Goal: Task Accomplishment & Management: Complete application form

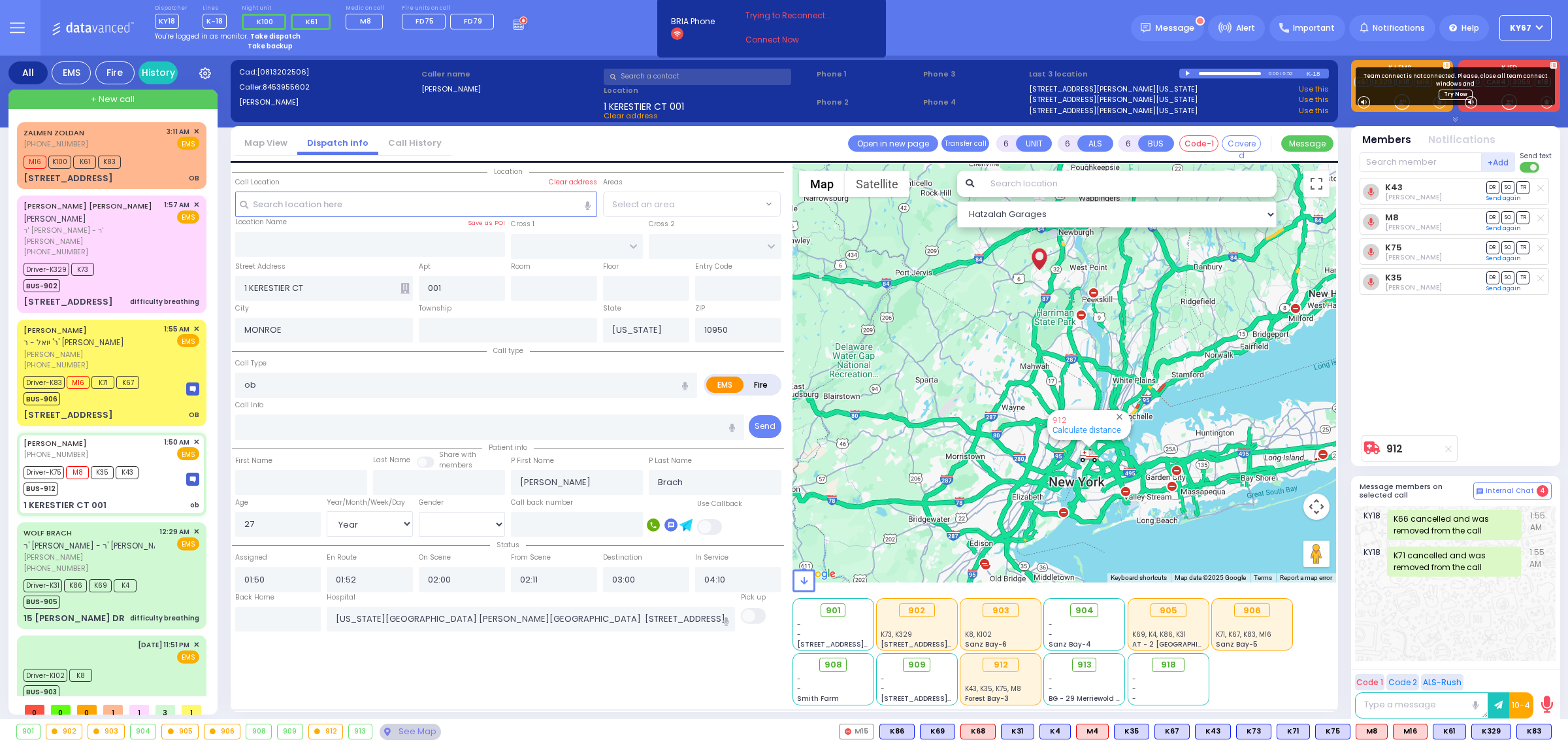
select select "Year"
select select "[DEMOGRAPHIC_DATA]"
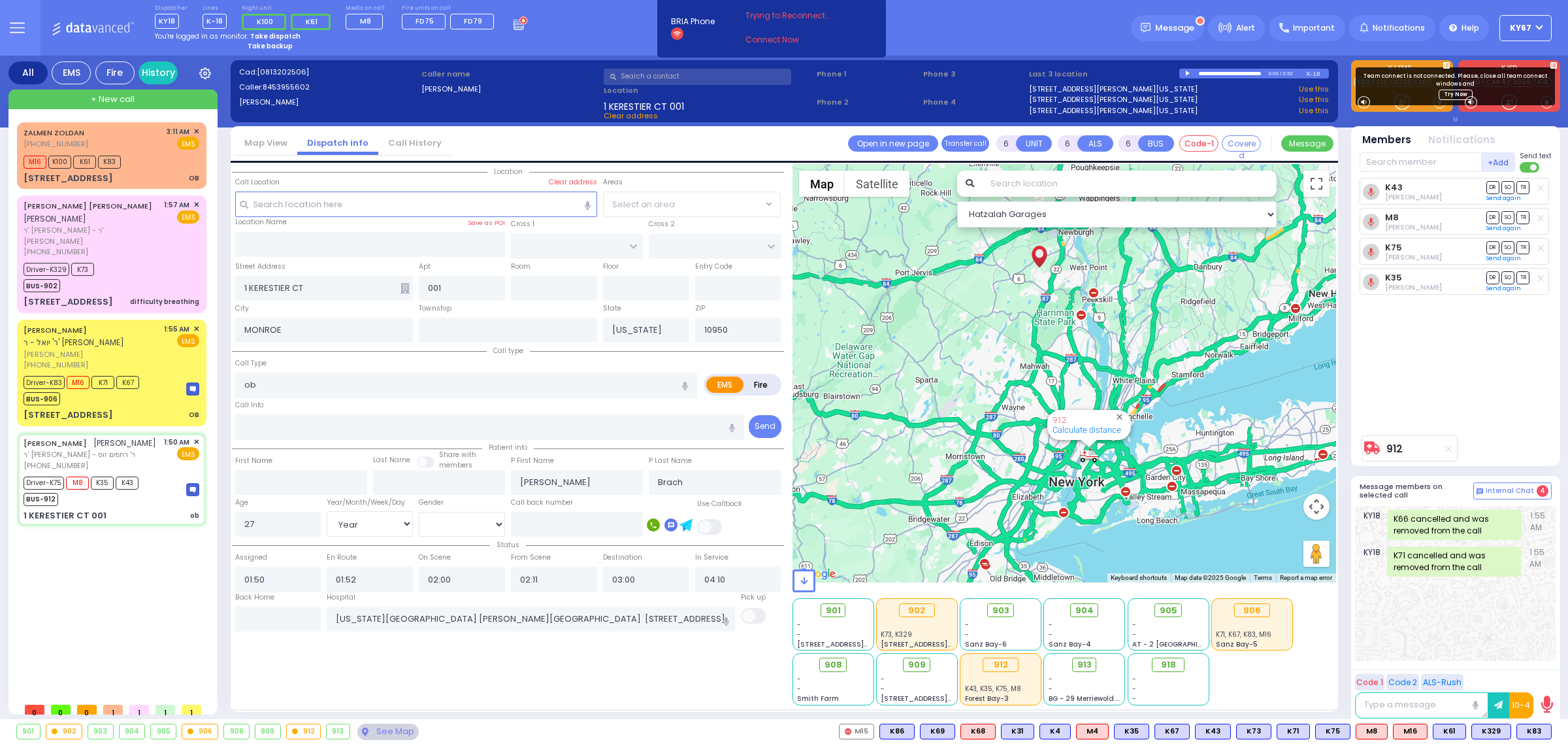
select select
radio input "true"
type input "[PERSON_NAME]"
select select "Year"
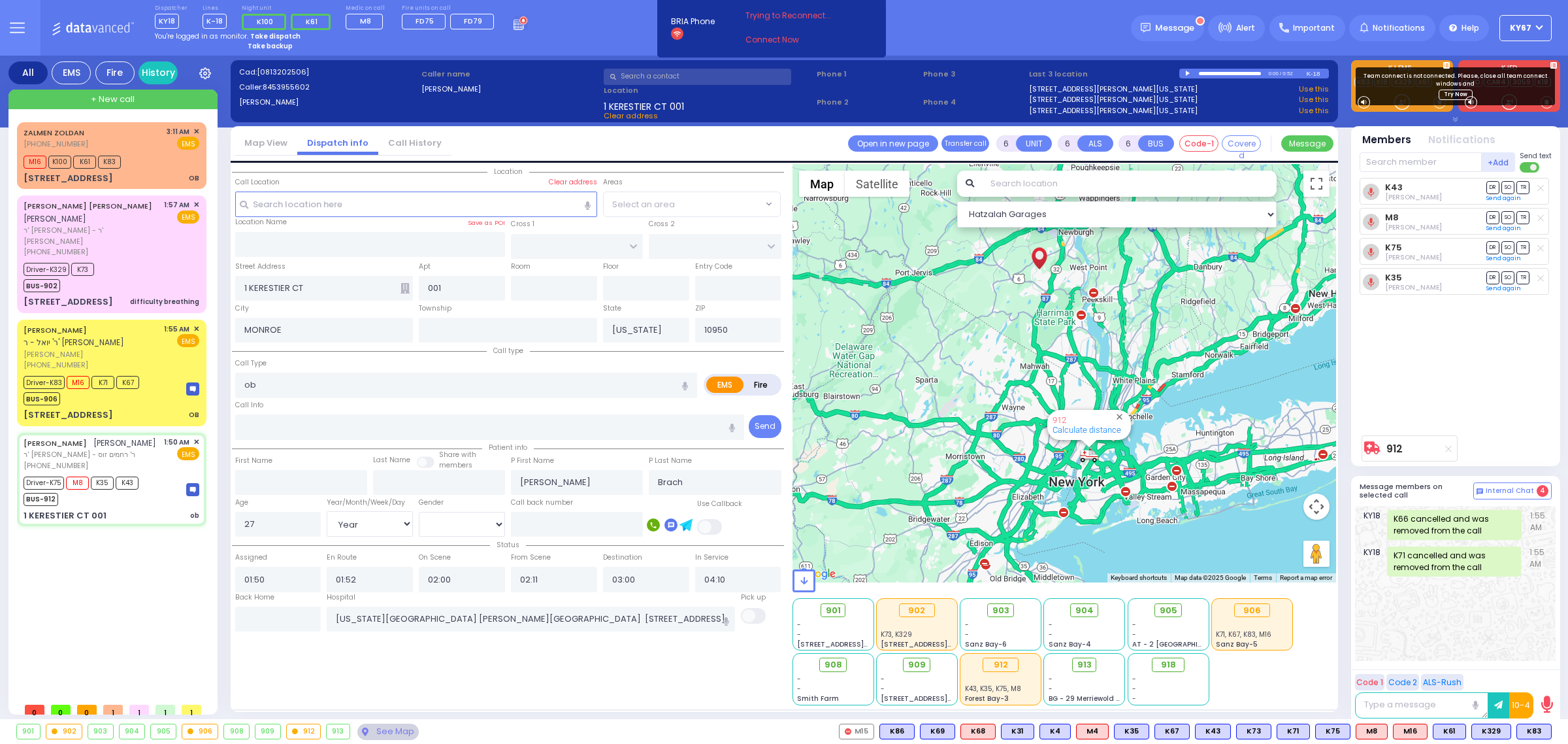
select select
type input "KAHAN DR"
type input "[PERSON_NAME] BLVD"
type input "[PERSON_NAME]"
select select "SECTION 4"
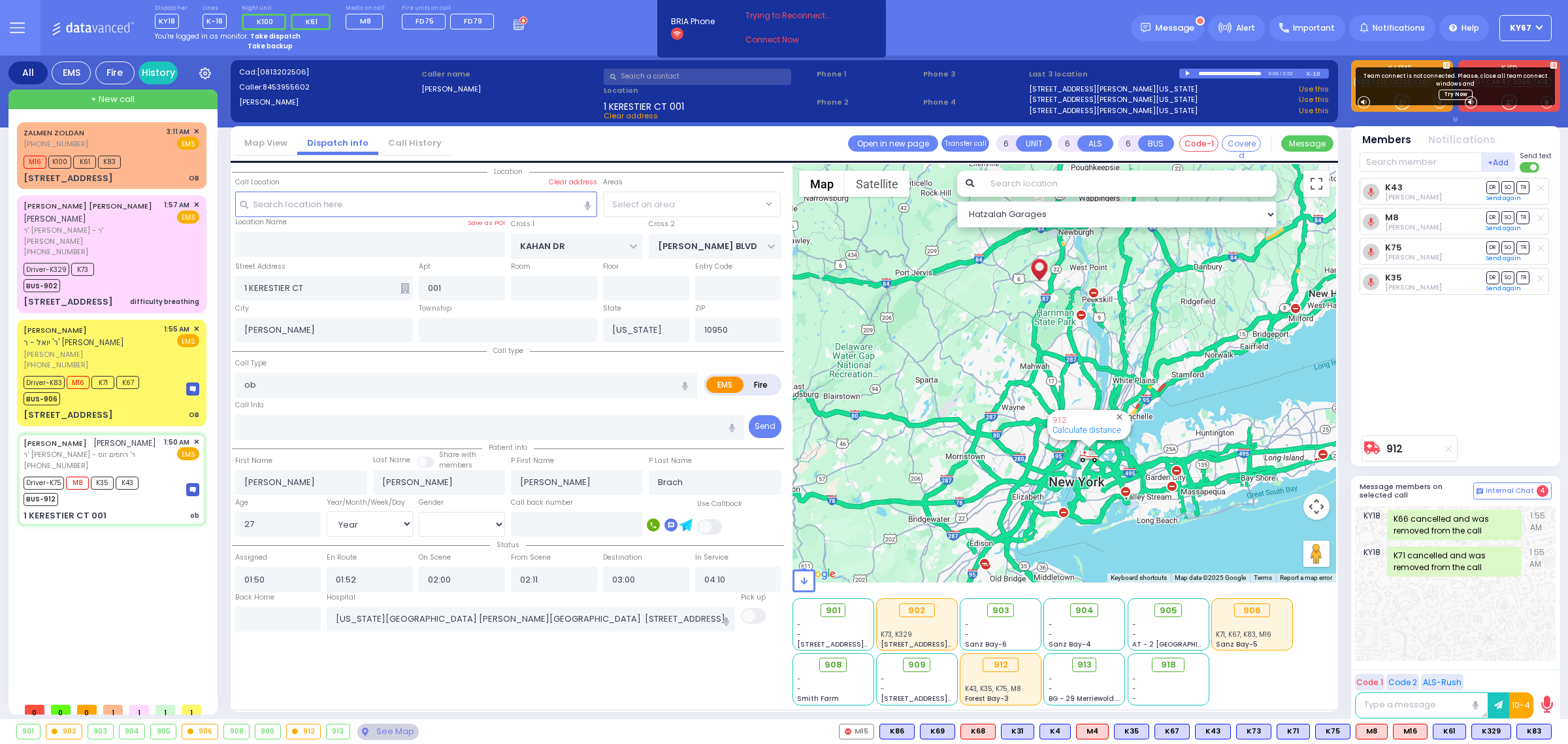
select select "Hatzalah Garages"
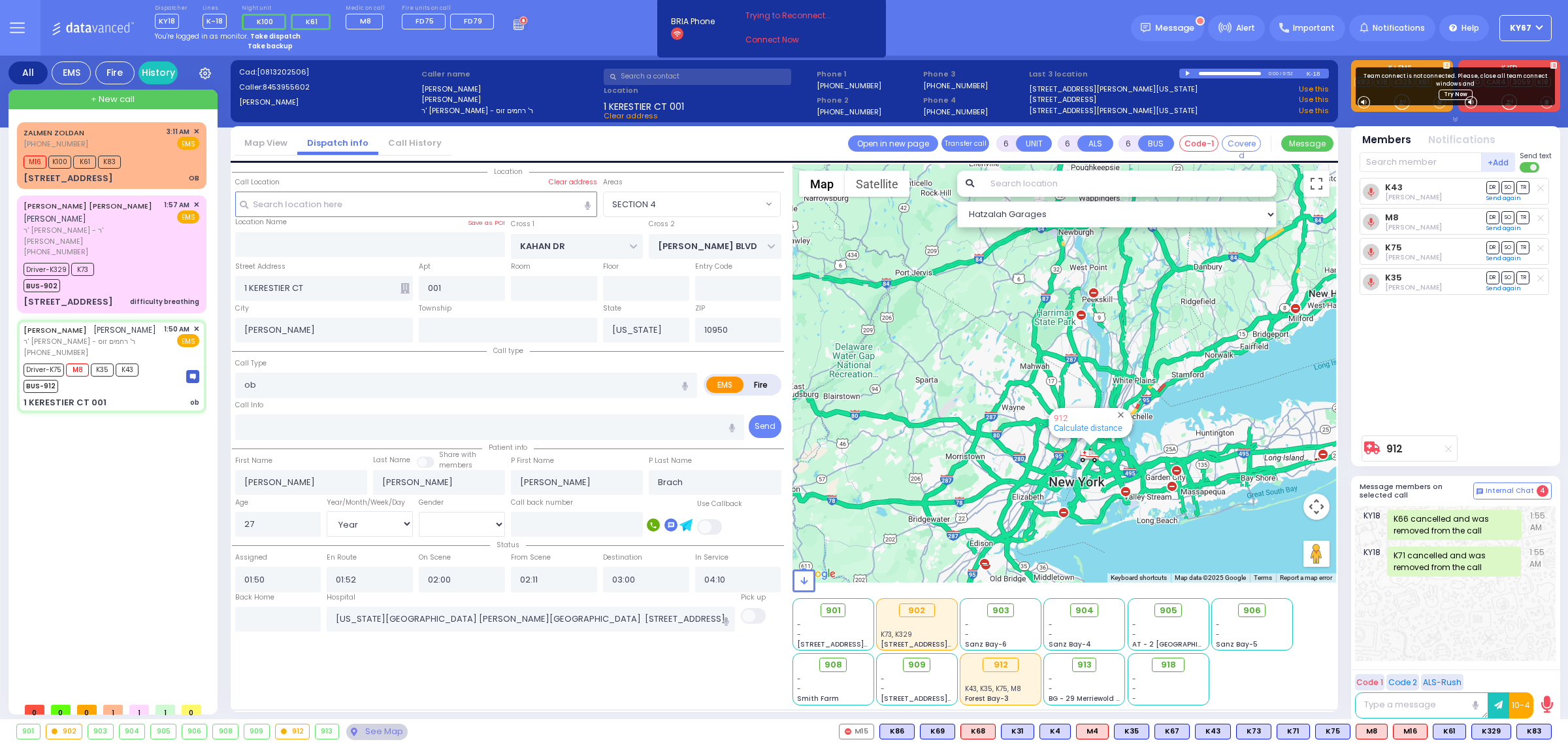
select select
radio input "true"
select select "Year"
select select "SECTION 4"
select select "Hatzalah Garages"
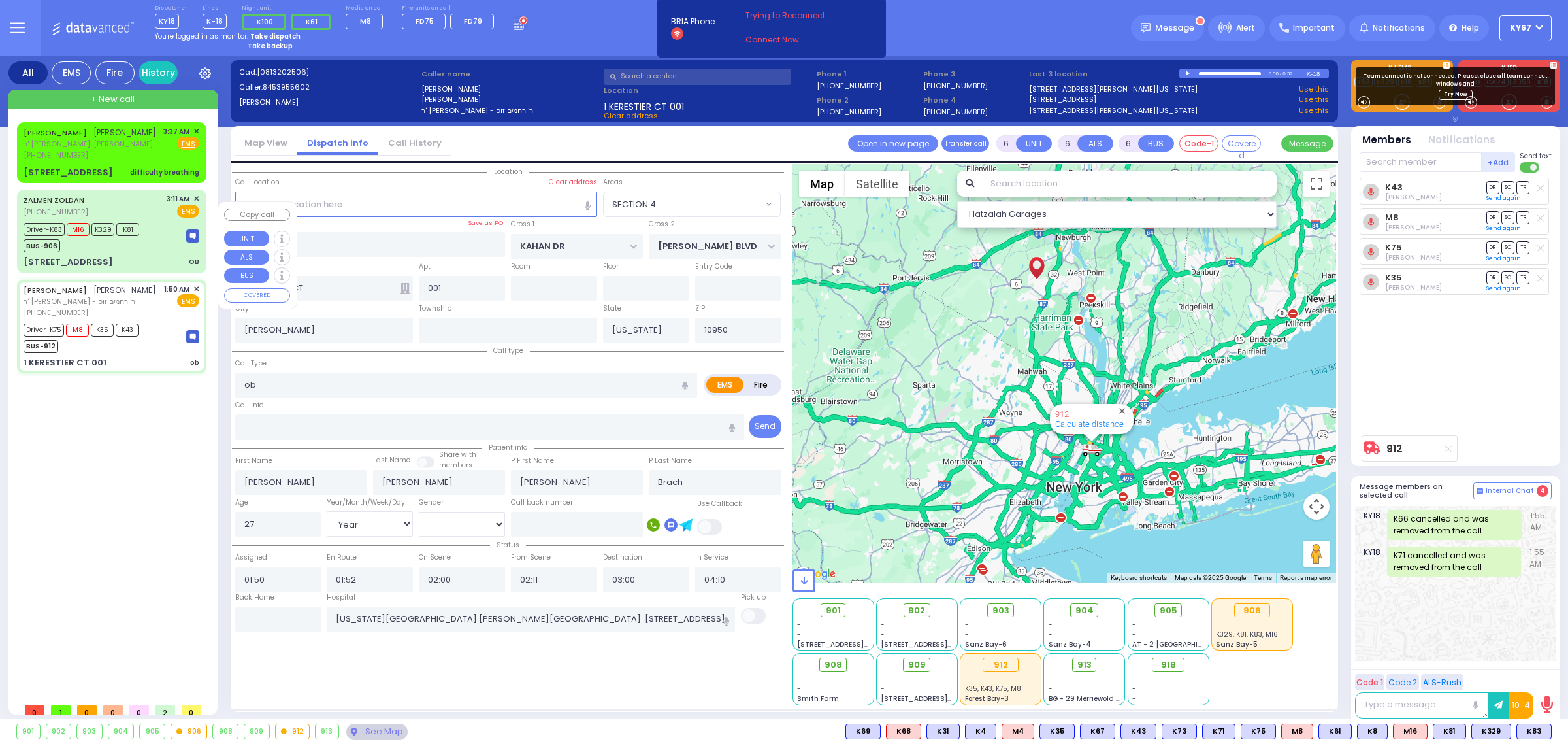
click at [133, 252] on div "BUS-906" at bounding box center [81, 244] width 115 height 17
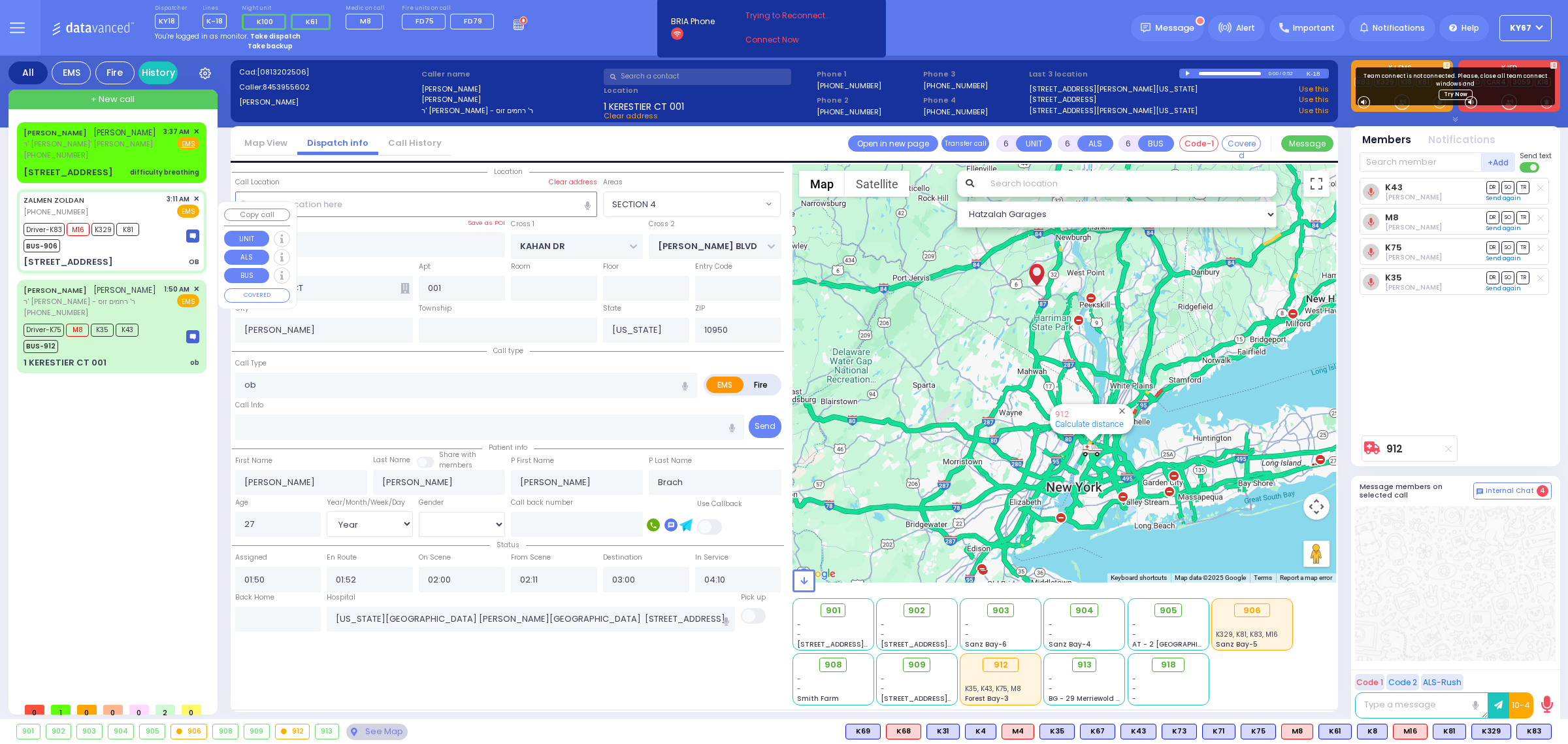
select select
type input "OB"
radio input "true"
type input "[PERSON_NAME]"
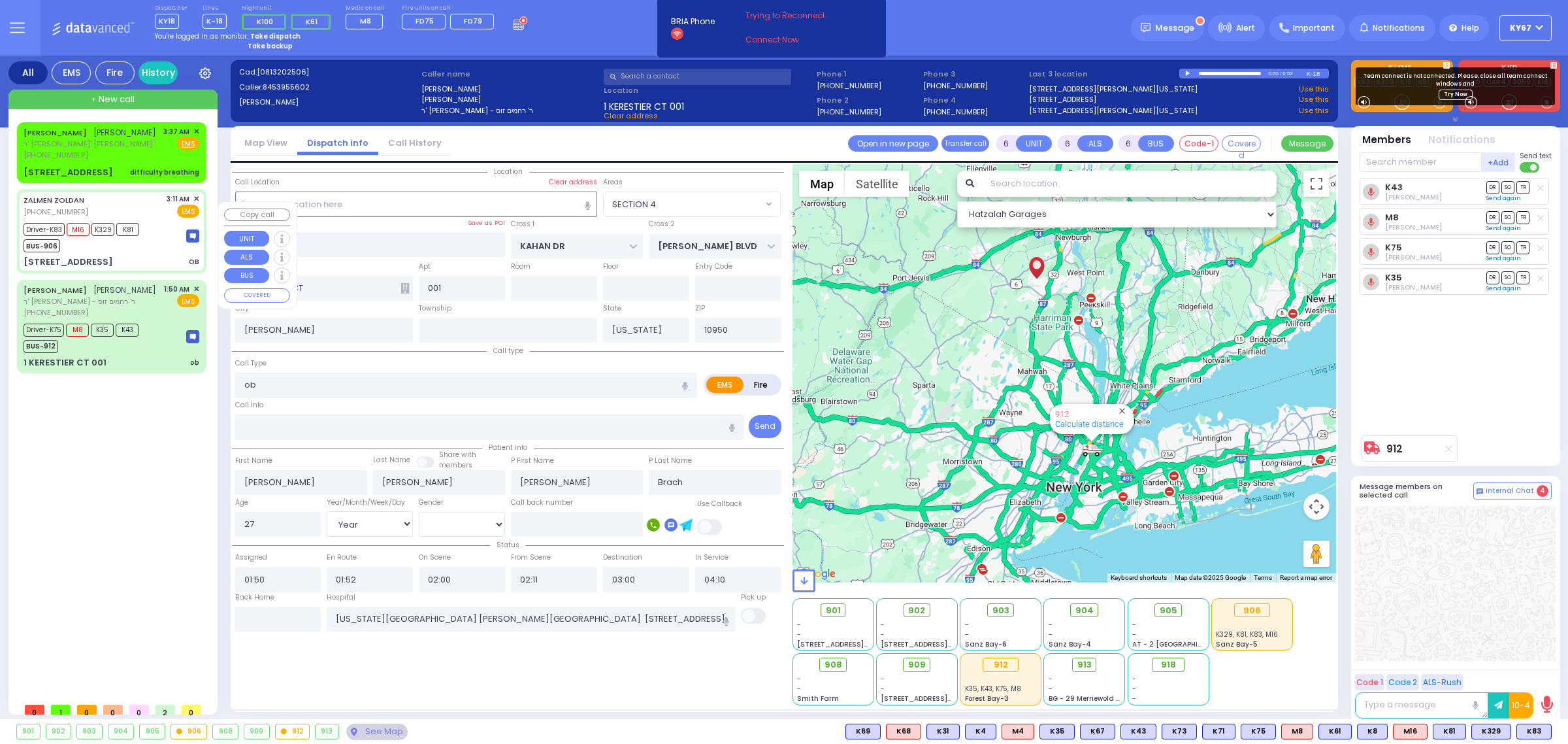
type input "Unknown"
select select "Year"
type input "03:11"
type input "03:13"
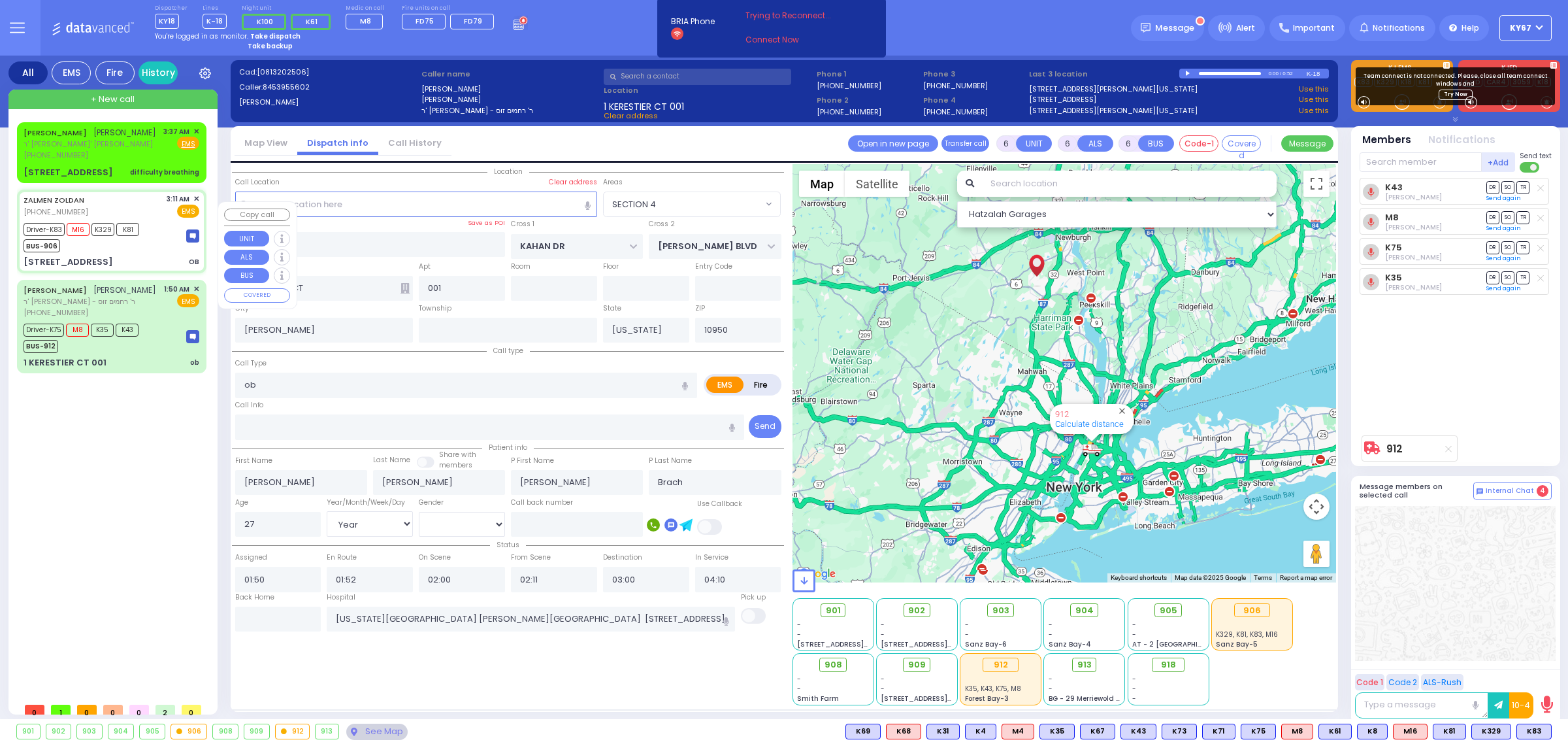
type input "03:15"
type input "03:35"
select select "Hatzalah Garages"
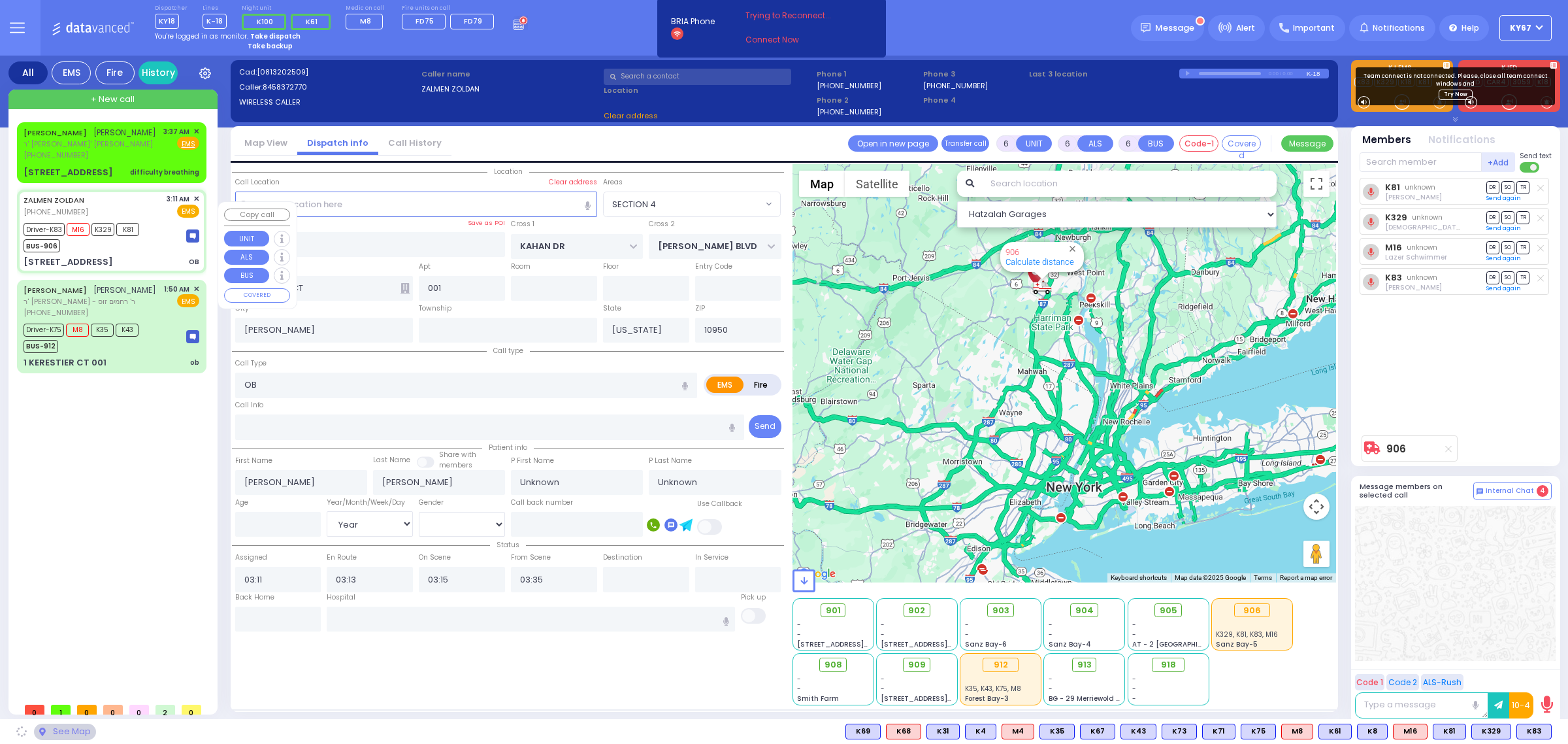
type input "RIMENEV COURT"
type input "DAJ BLVD"
type input "[STREET_ADDRESS]"
type input "202"
type input "Monroe"
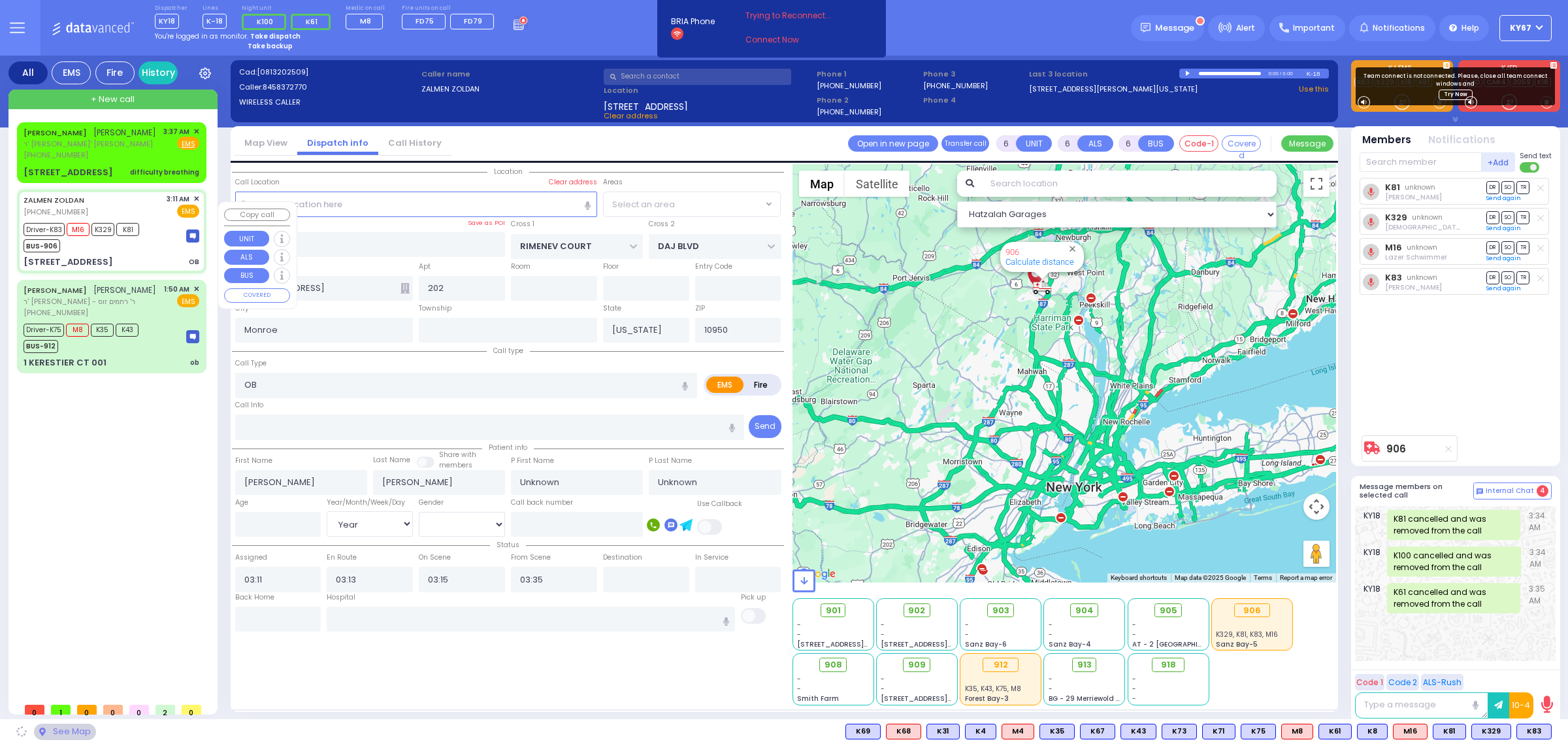
select select "SECTION 1"
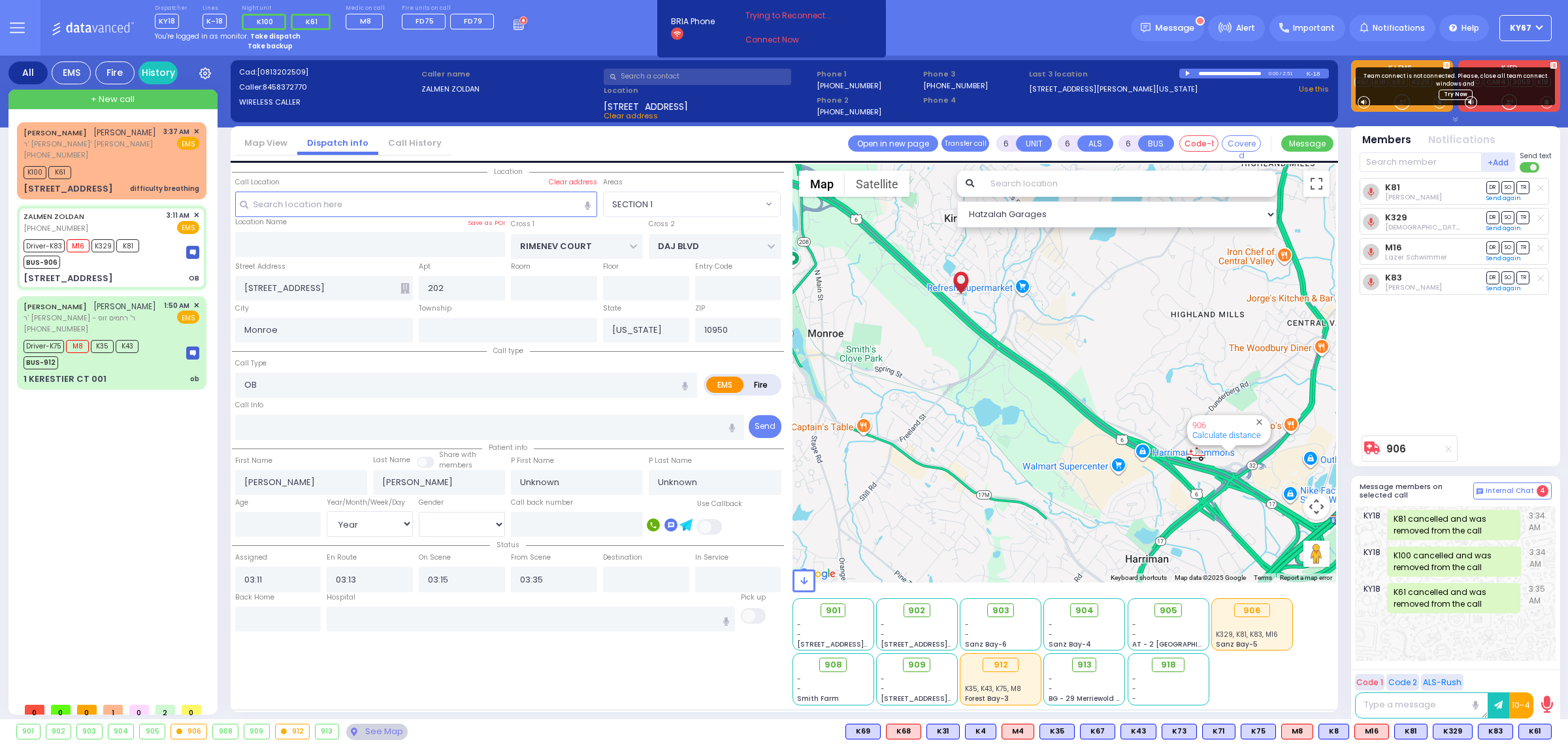
select select
radio input "true"
type input "Leah"
type input "Zoldan"
type input "21"
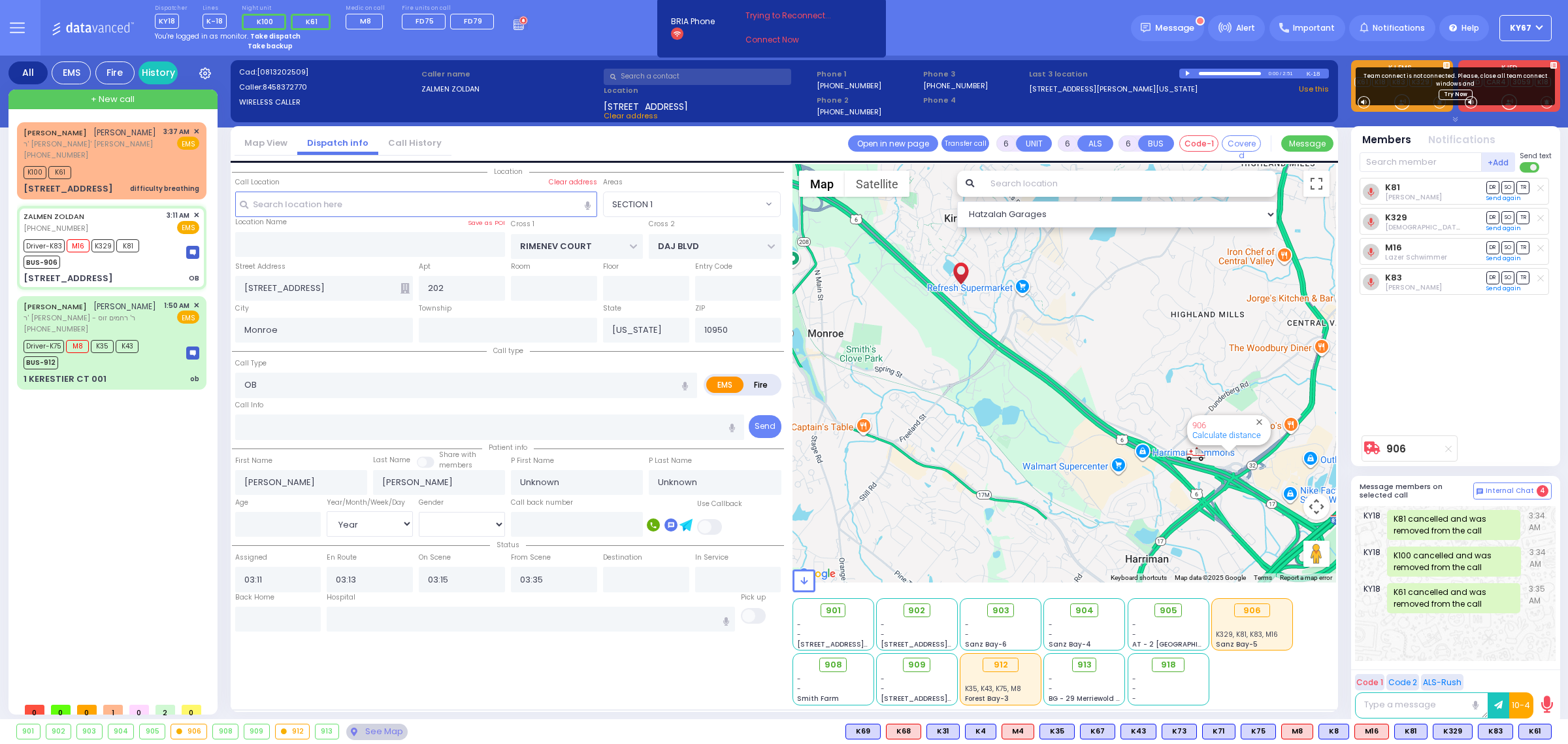
select select "Year"
select select "[DEMOGRAPHIC_DATA]"
select select "SECTION 1"
select select "Hatzalah Garages"
select select
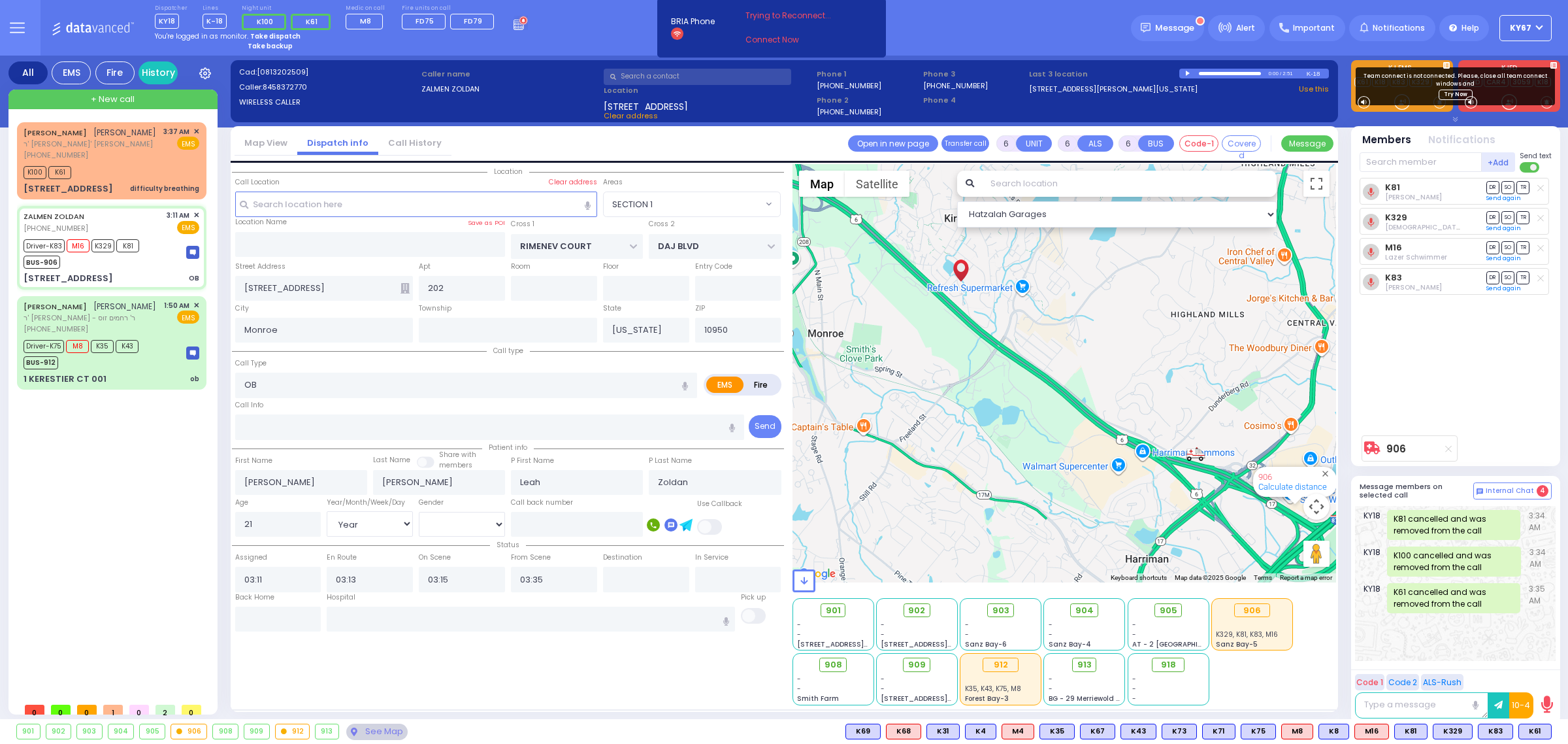
radio input "true"
select select "Year"
select select "[DEMOGRAPHIC_DATA]"
radio input "true"
select select "Year"
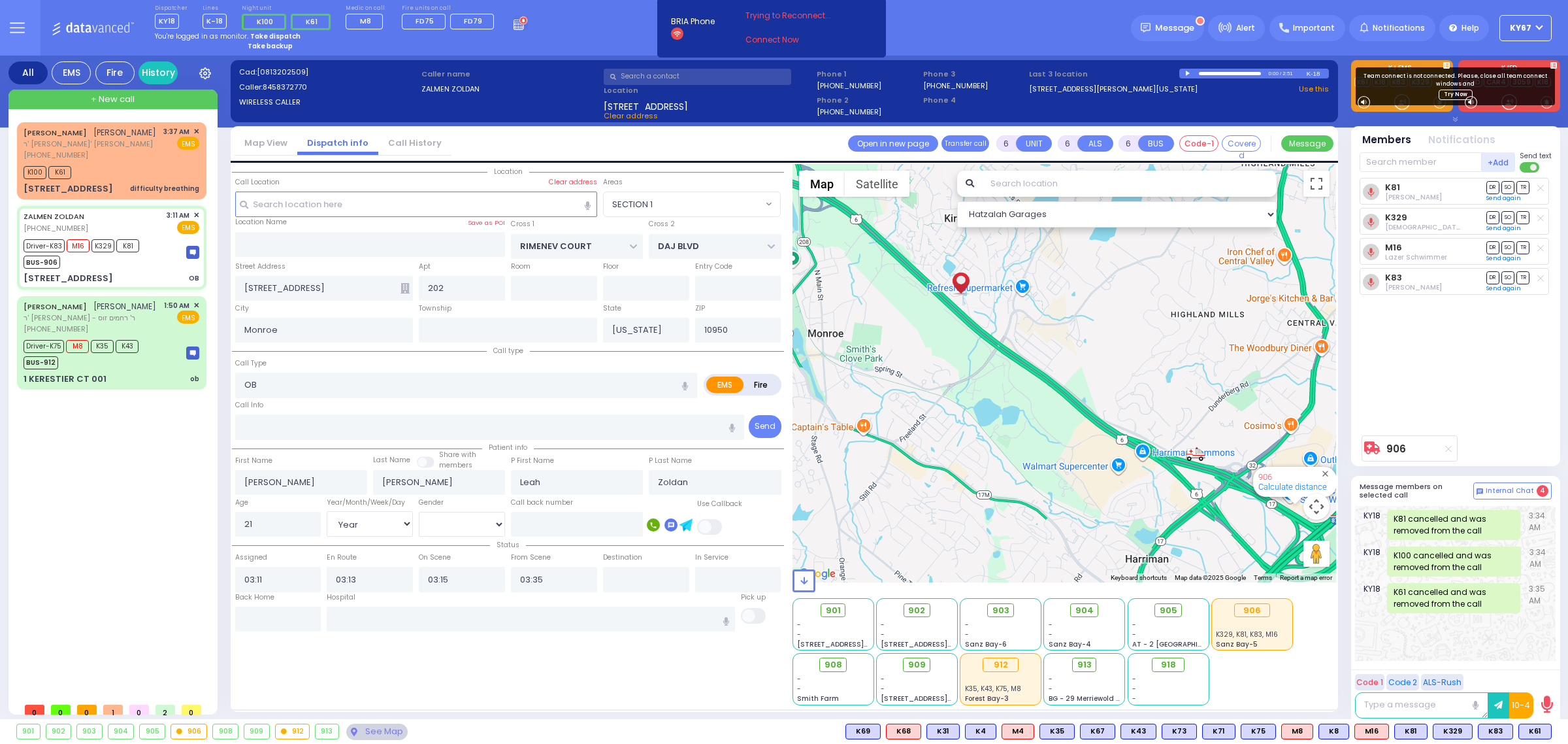
select select "[DEMOGRAPHIC_DATA]"
select select "SECTION 1"
select select "Hatzalah Garages"
select select
radio input "true"
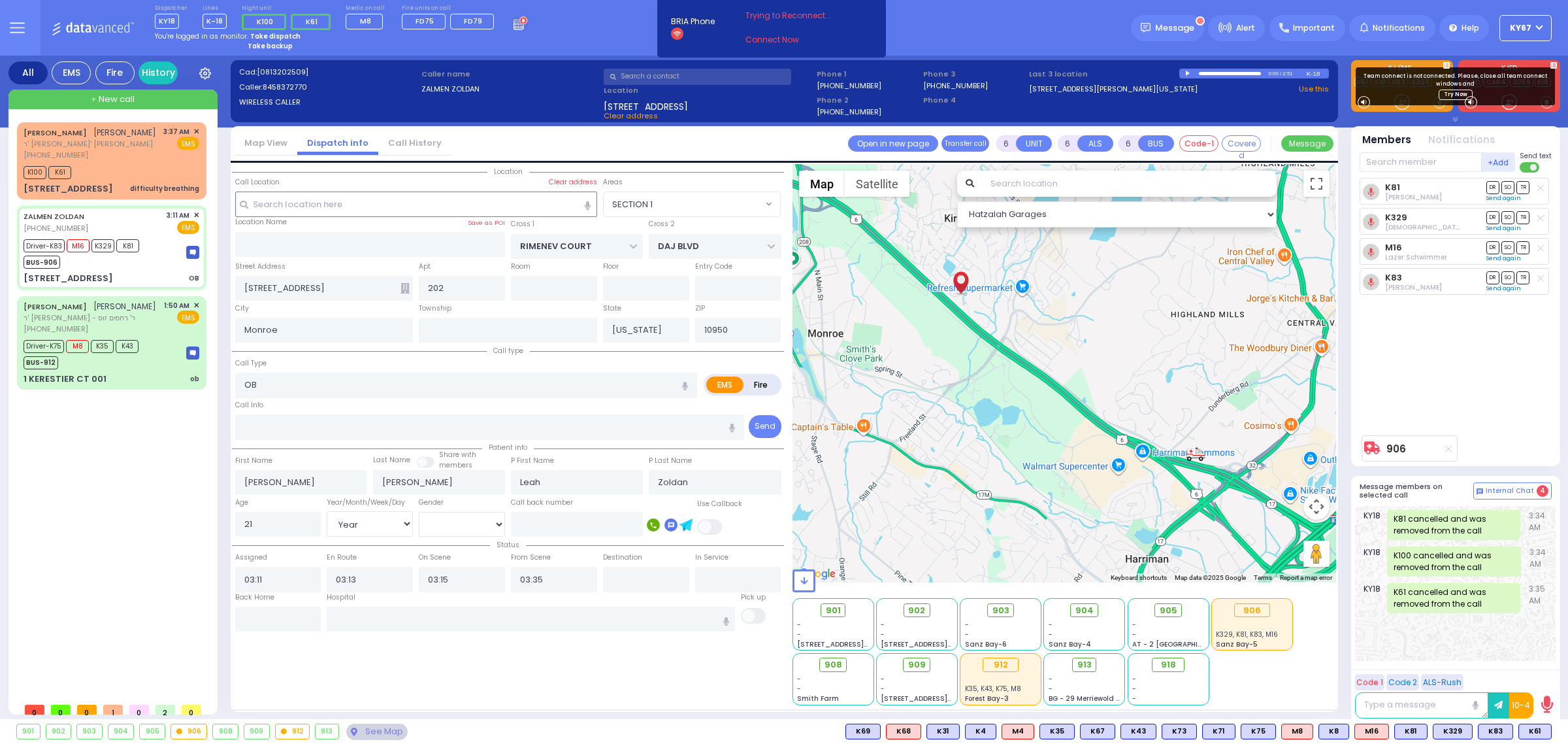
select select "Year"
select select "[DEMOGRAPHIC_DATA]"
type input "[GEOGRAPHIC_DATA] [STREET_ADDRESS][GEOGRAPHIC_DATA] Suffern"
select select "SECTION 1"
select select "Hatzalah Garages"
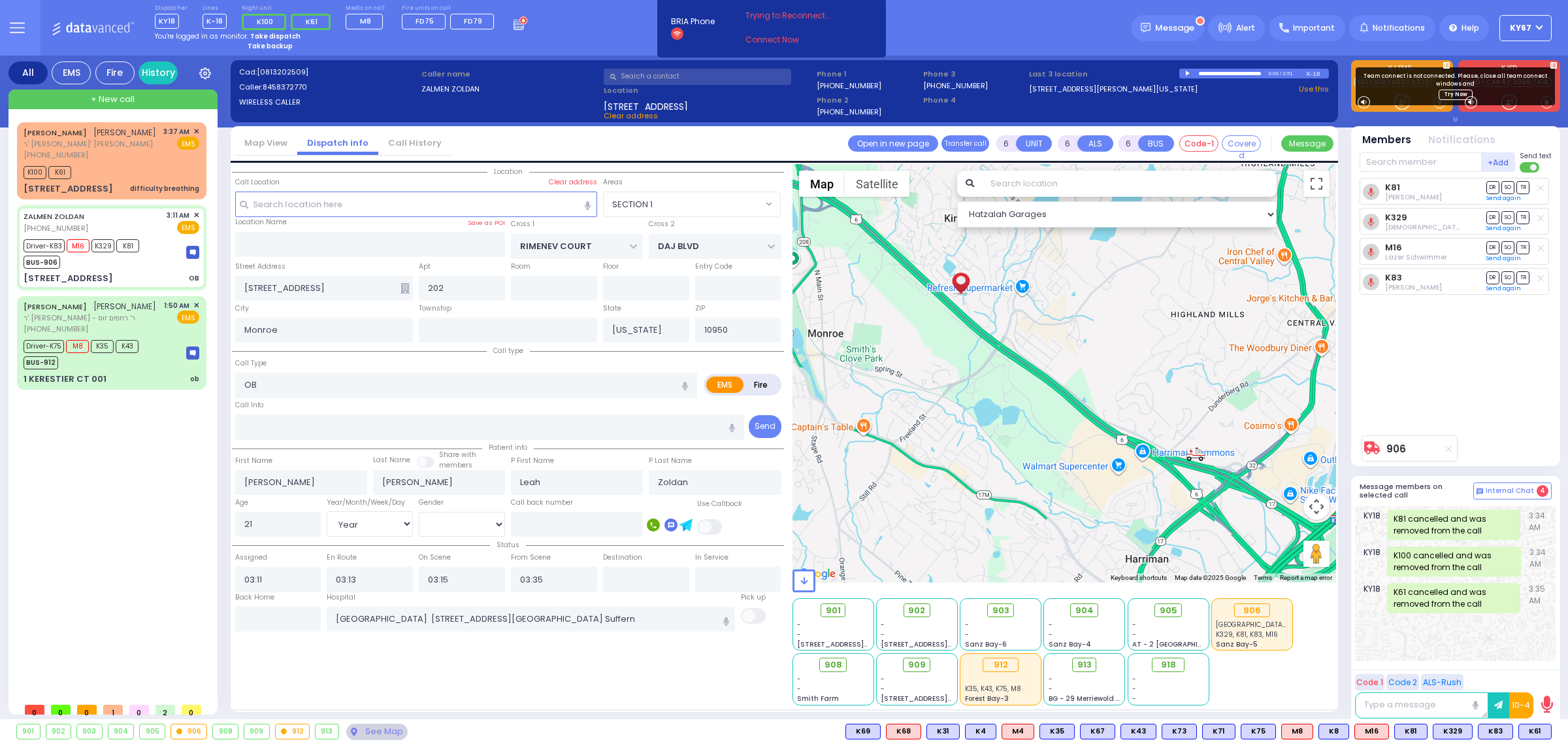
select select
radio input "true"
select select "Year"
select select "[DEMOGRAPHIC_DATA]"
select select "SECTION 1"
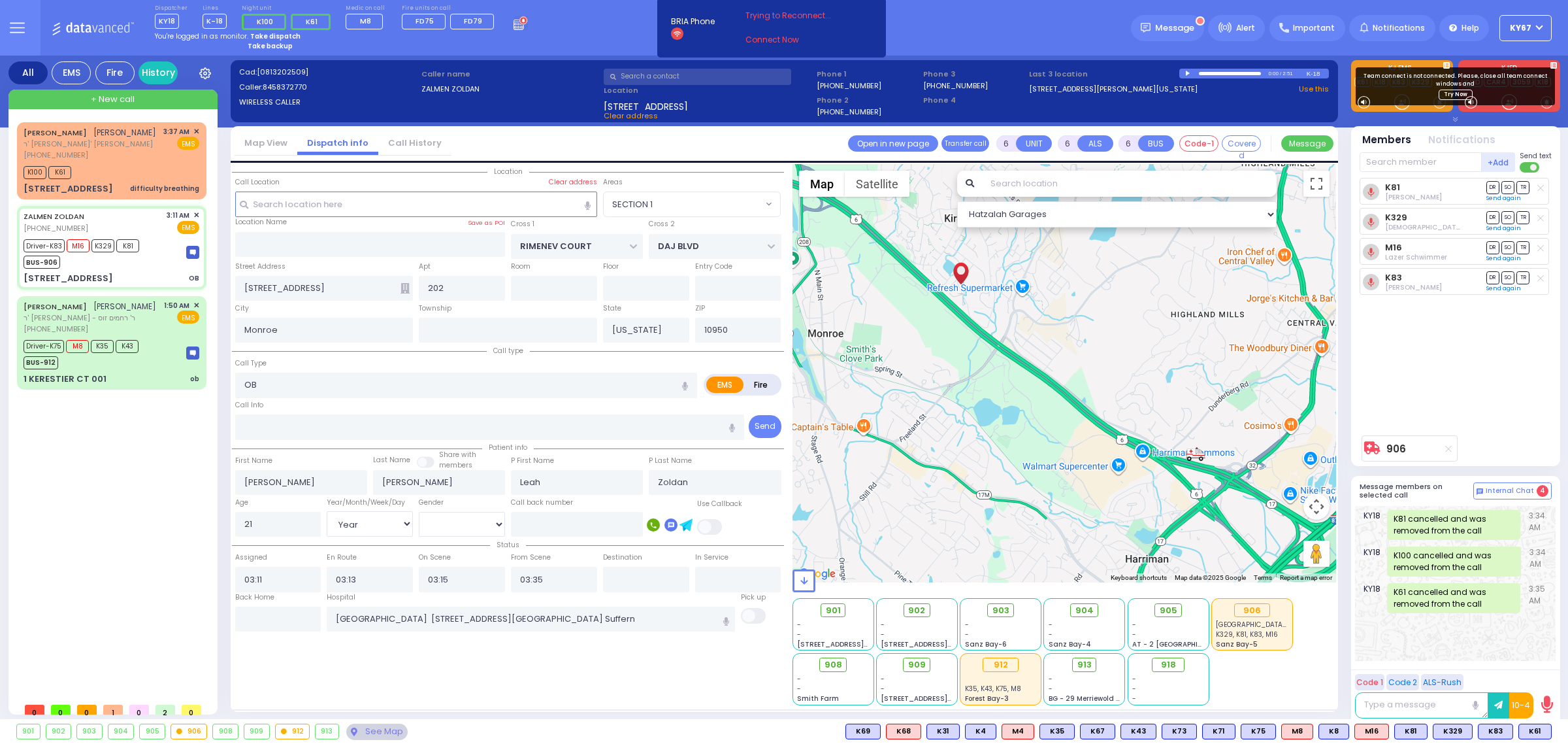
select select "Hatzalah Garages"
select select
radio input "true"
select select "Year"
select select "[DEMOGRAPHIC_DATA]"
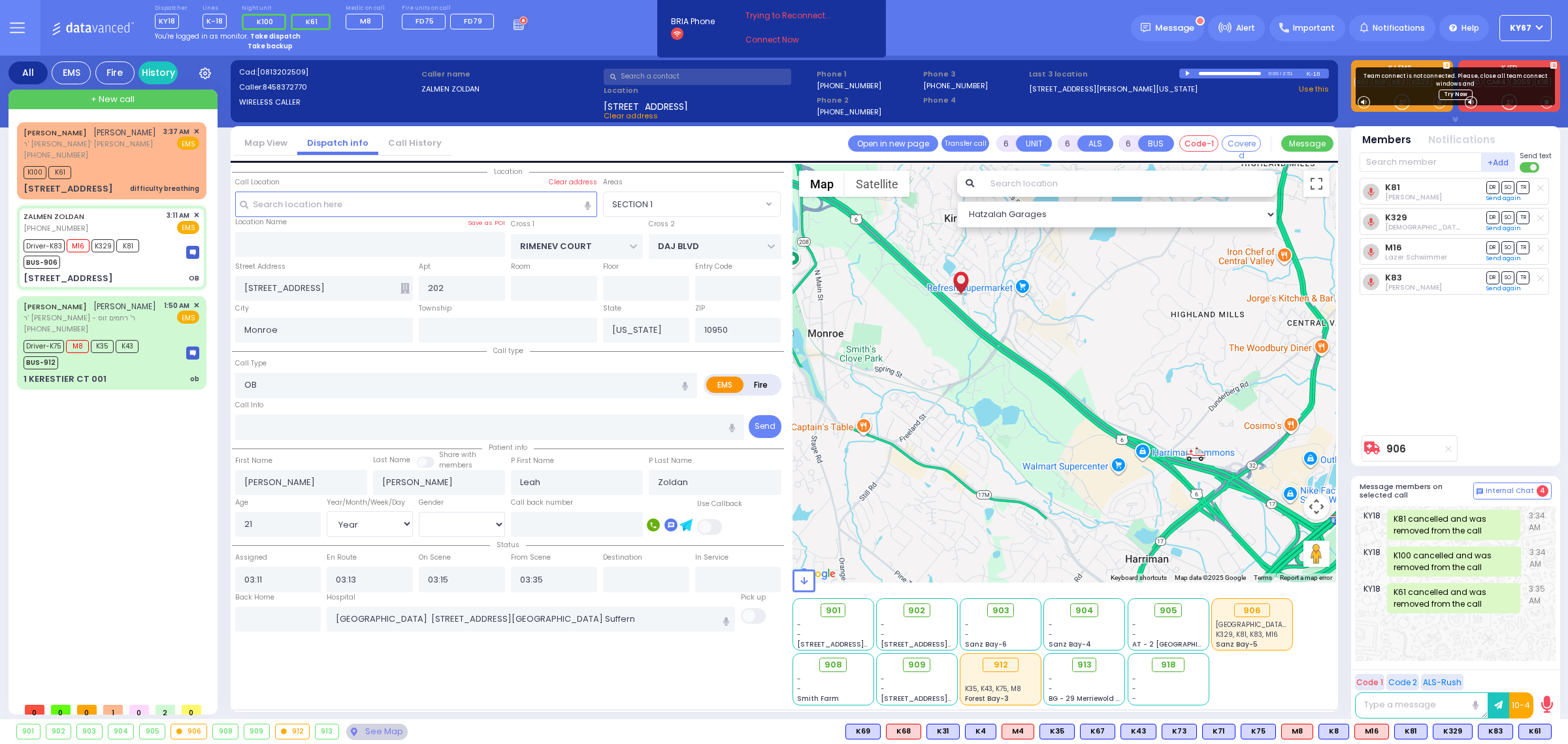
select select "Hatzalah Garages"
select select
radio input "true"
select select "Year"
select select "[DEMOGRAPHIC_DATA]"
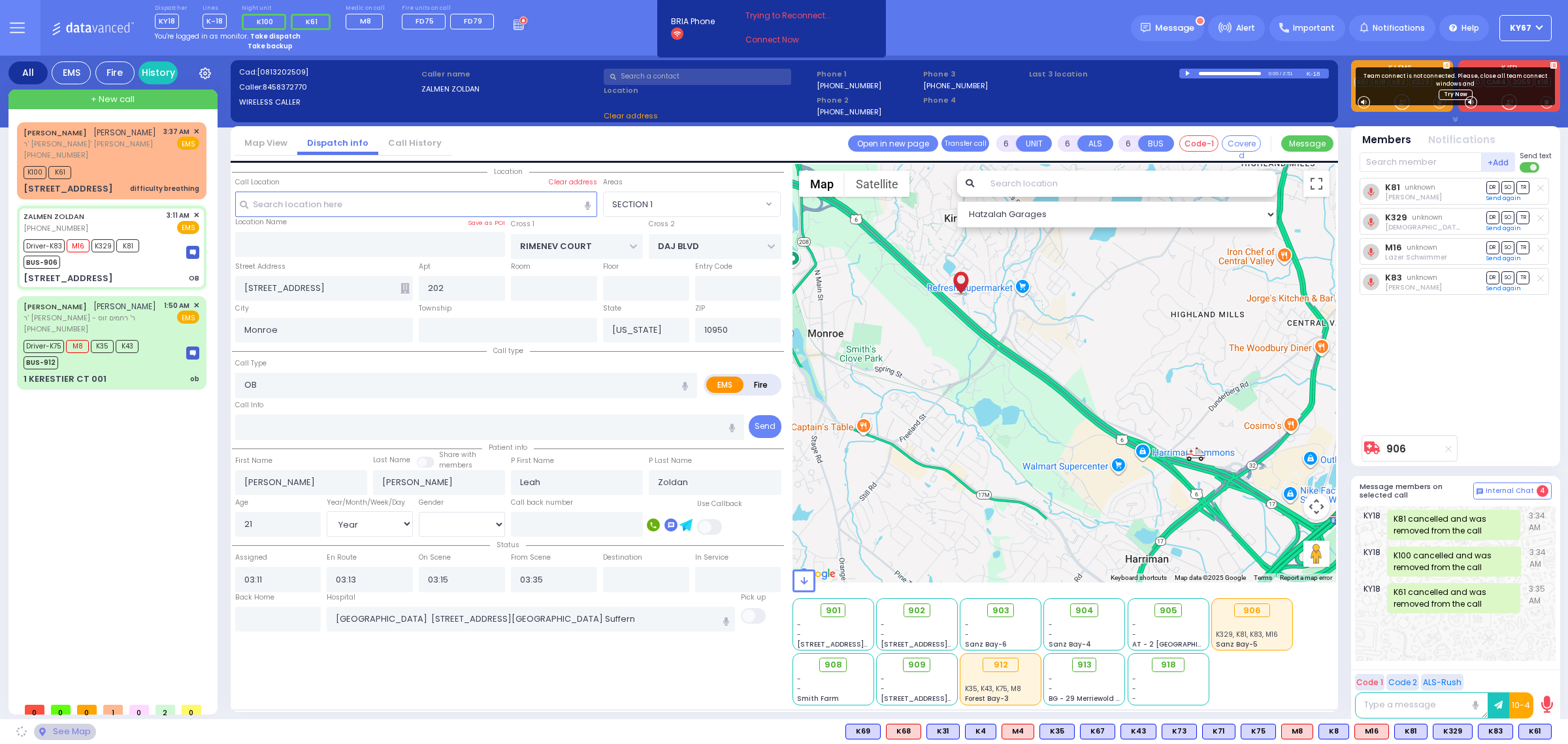
radio input "true"
select select "Year"
select select "[DEMOGRAPHIC_DATA]"
radio input "true"
select select "Year"
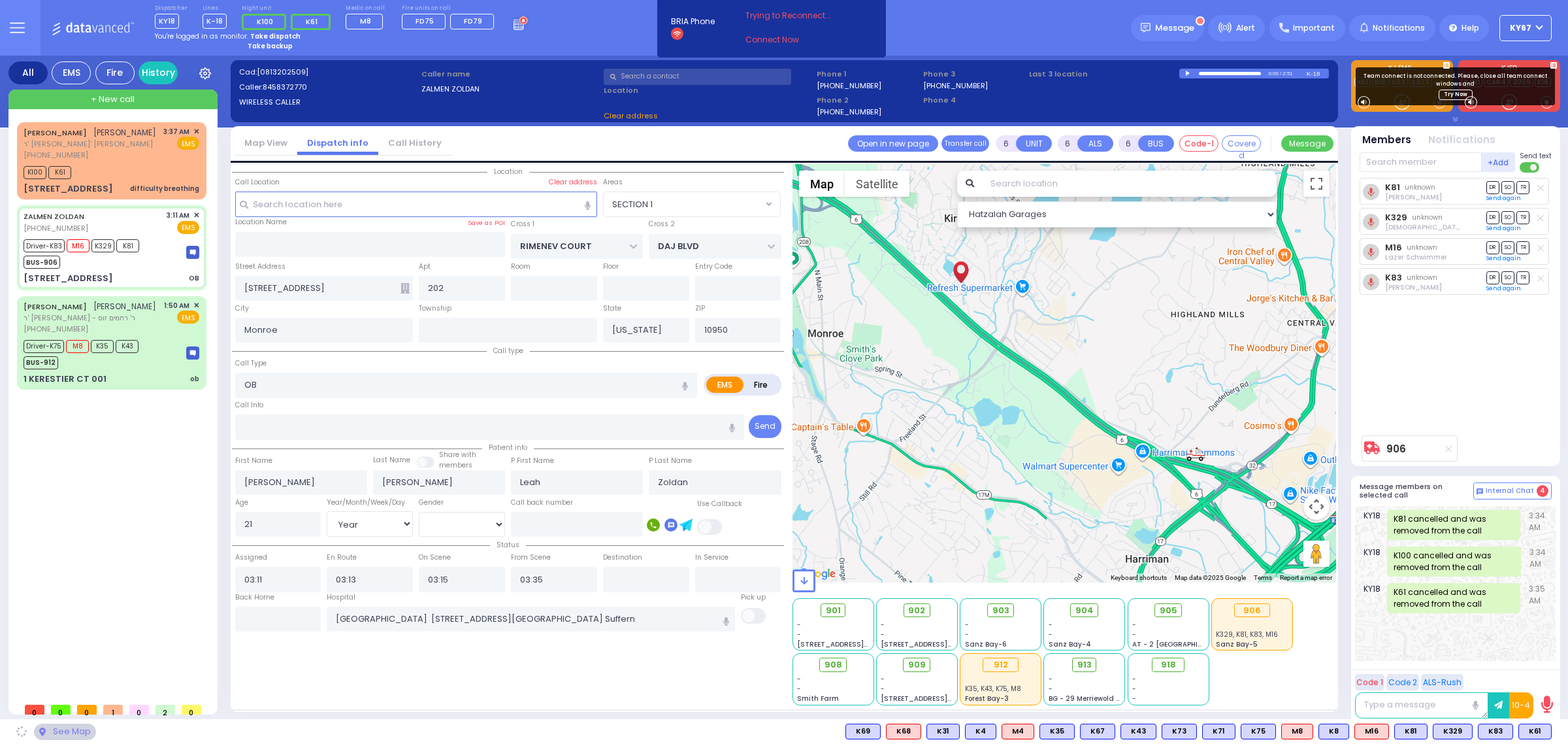
select select "[DEMOGRAPHIC_DATA]"
select select "SECTION 1"
select select "Hatzalah Garages"
select select
radio input "true"
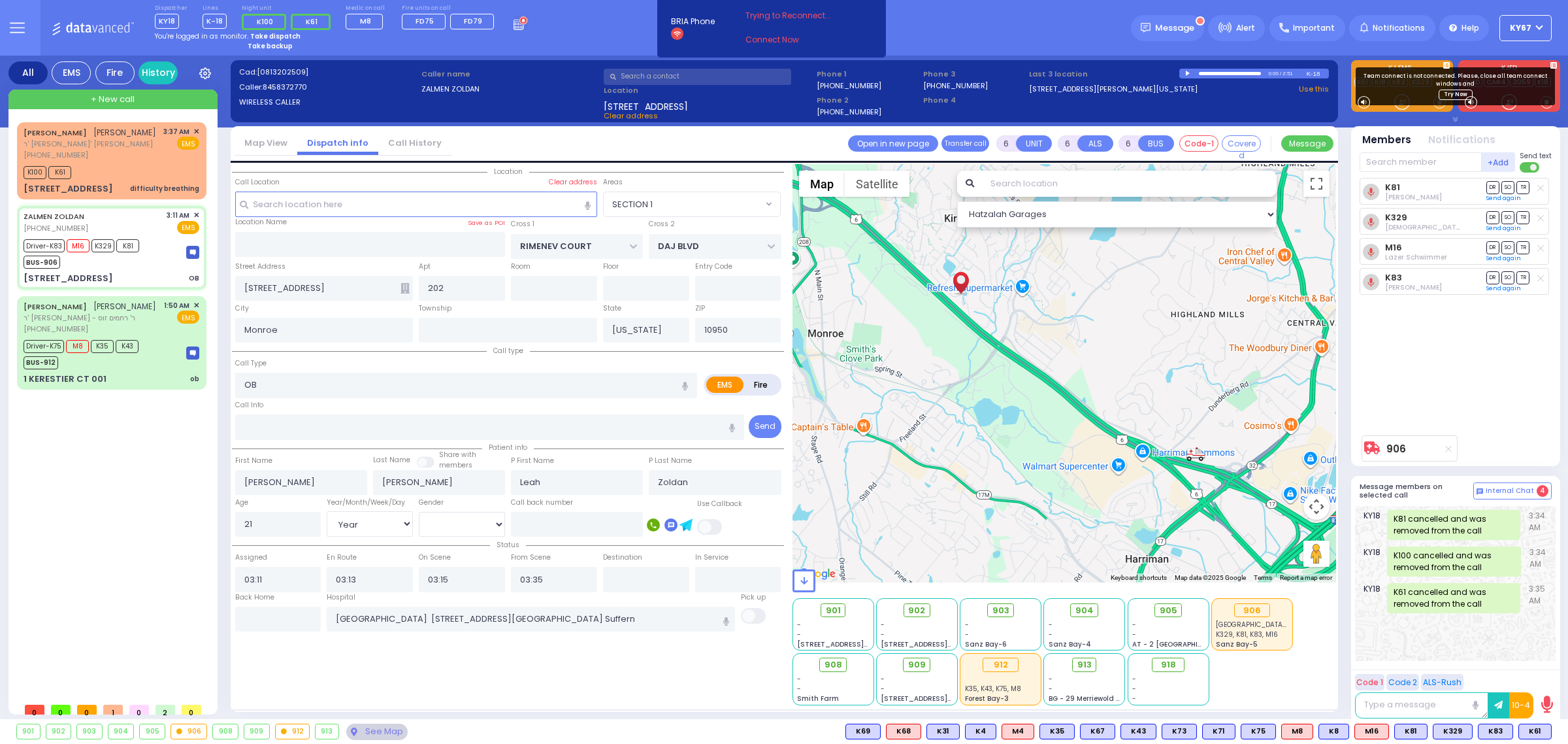
select select "Year"
select select "[DEMOGRAPHIC_DATA]"
select select "SECTION 1"
select select "Hatzalah Garages"
select select
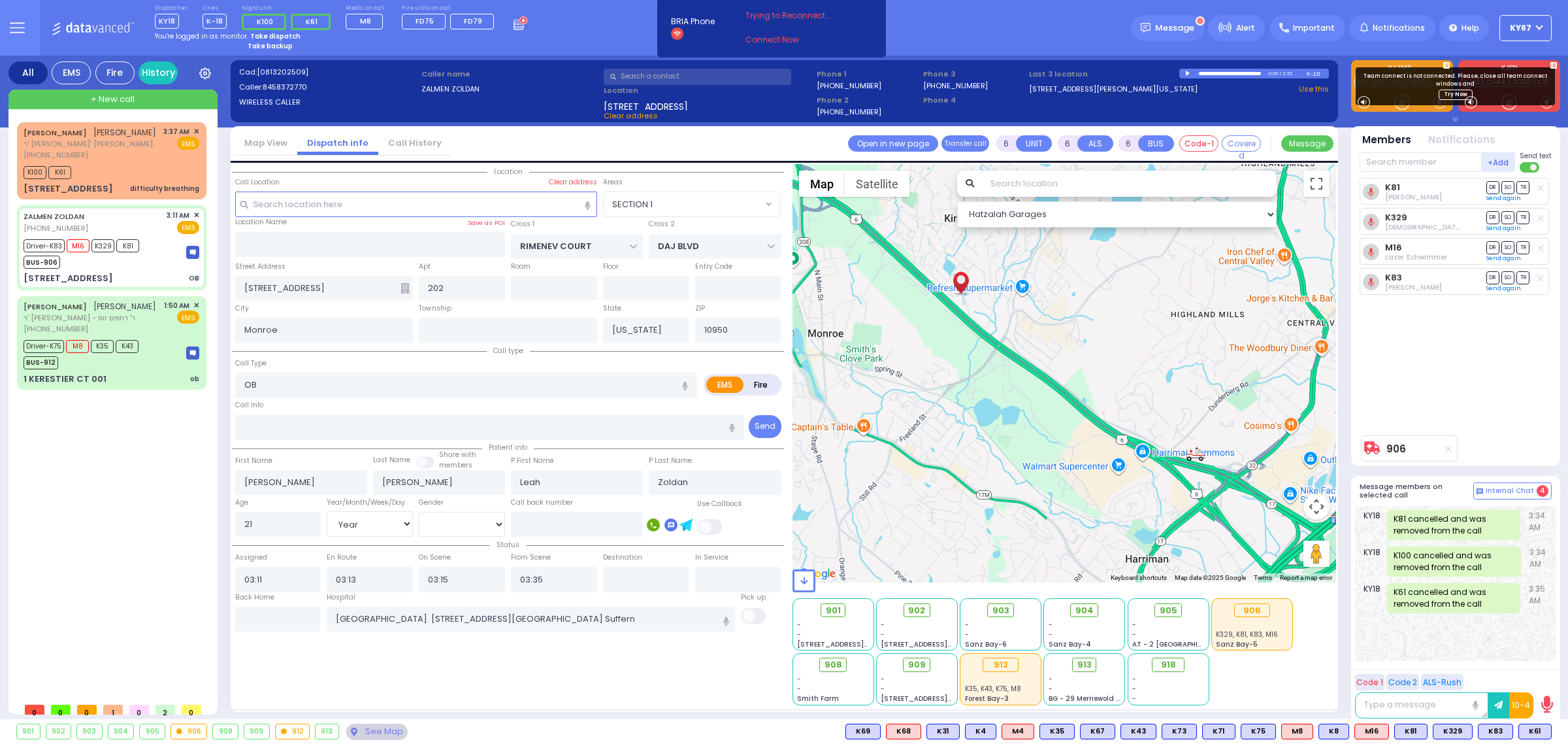
radio input "true"
select select "Year"
select select "[DEMOGRAPHIC_DATA]"
radio input "true"
select select "Year"
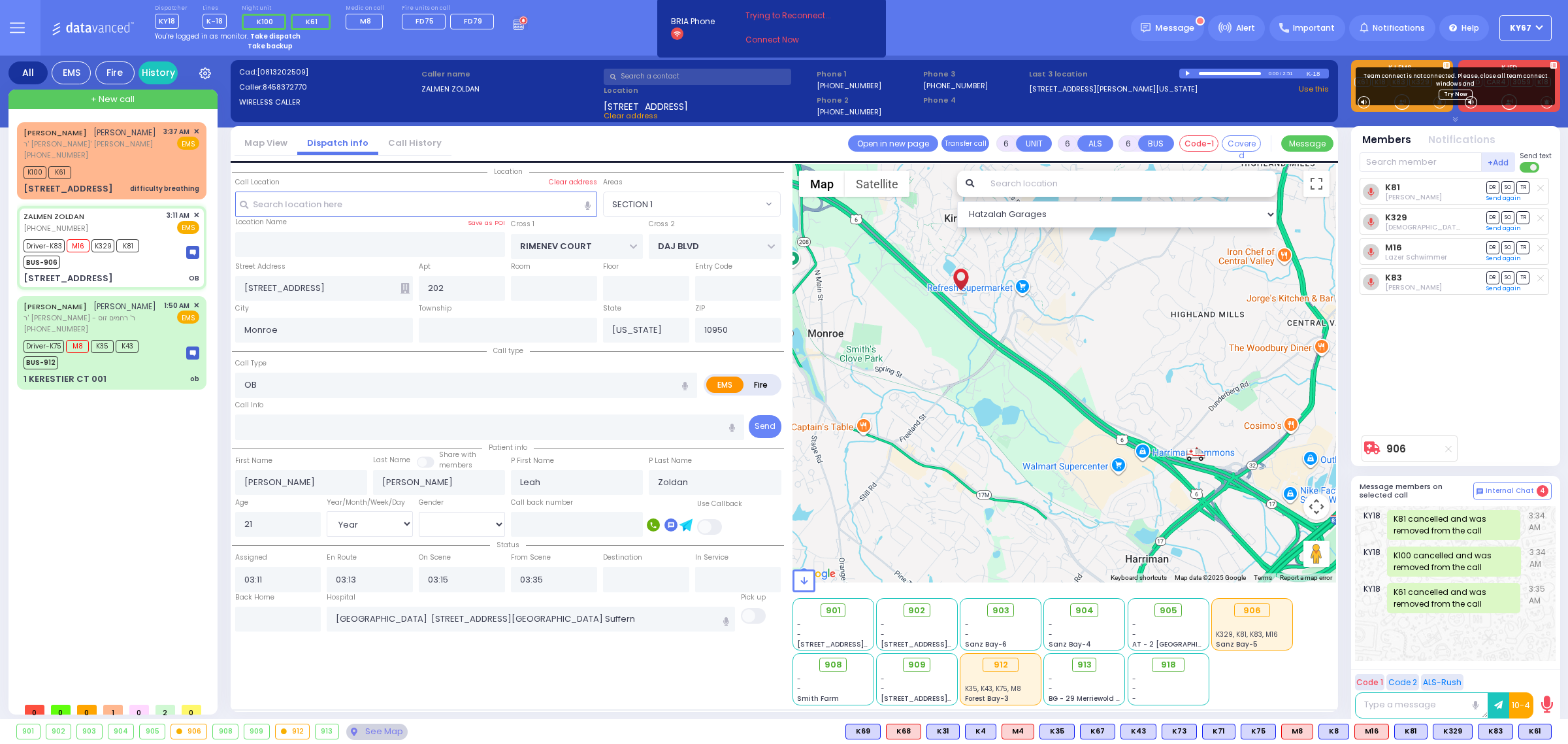
select select "[DEMOGRAPHIC_DATA]"
select select "SECTION 1"
select select "Hatzalah Garages"
select select
radio input "true"
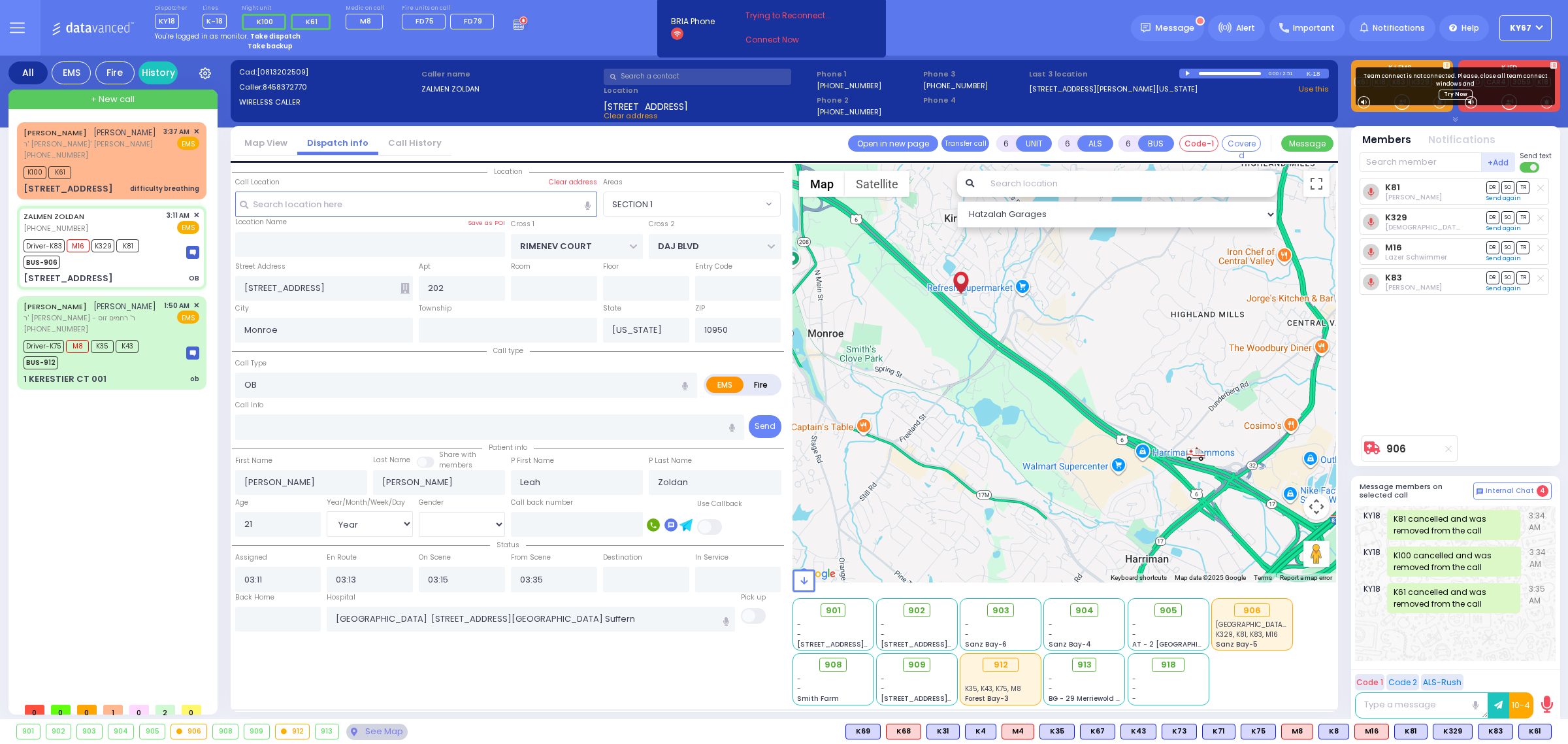
select select "Year"
select select "[DEMOGRAPHIC_DATA]"
select select
radio input "true"
select select "Year"
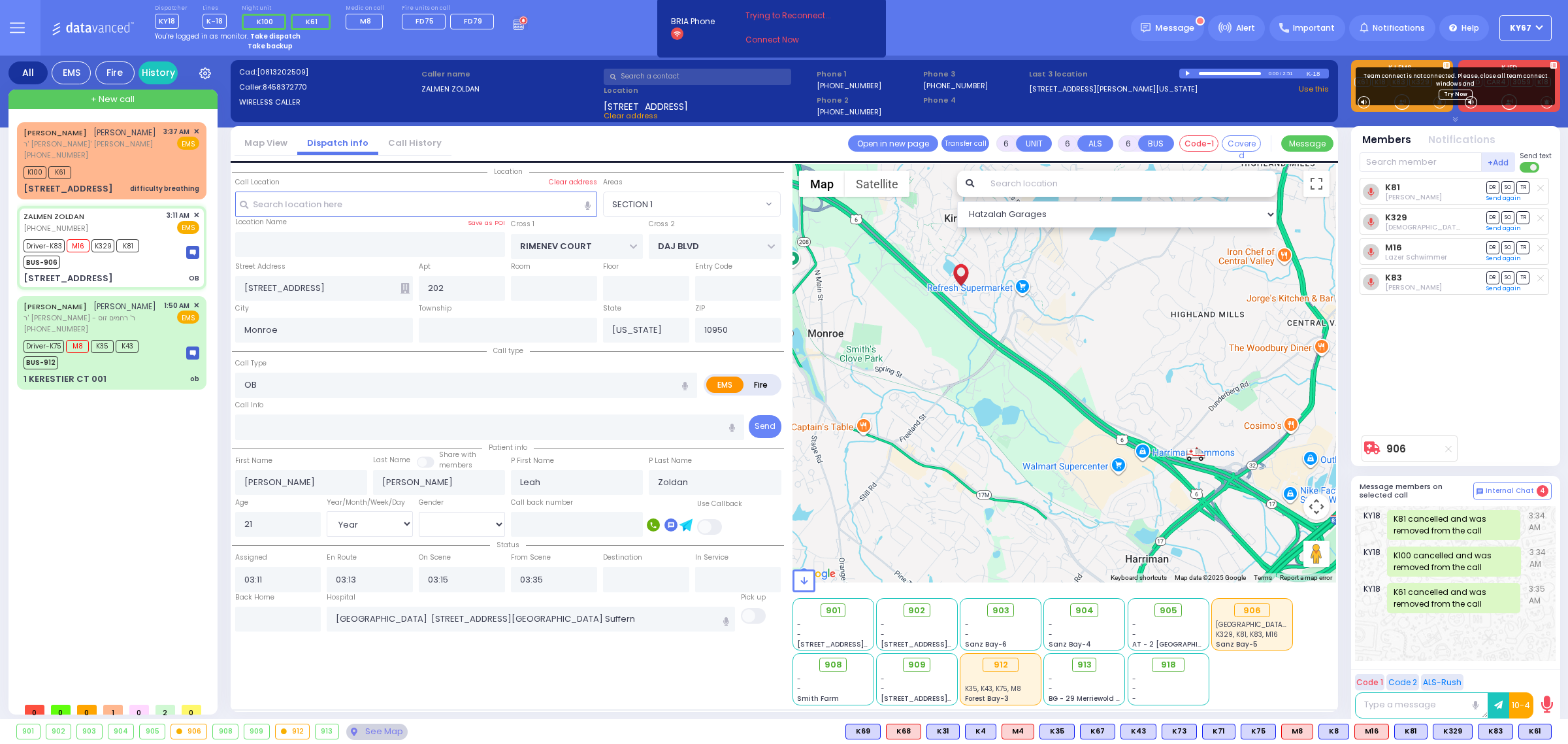
select select "[DEMOGRAPHIC_DATA]"
radio input "true"
select select "Year"
select select "[DEMOGRAPHIC_DATA]"
select select "SECTION 1"
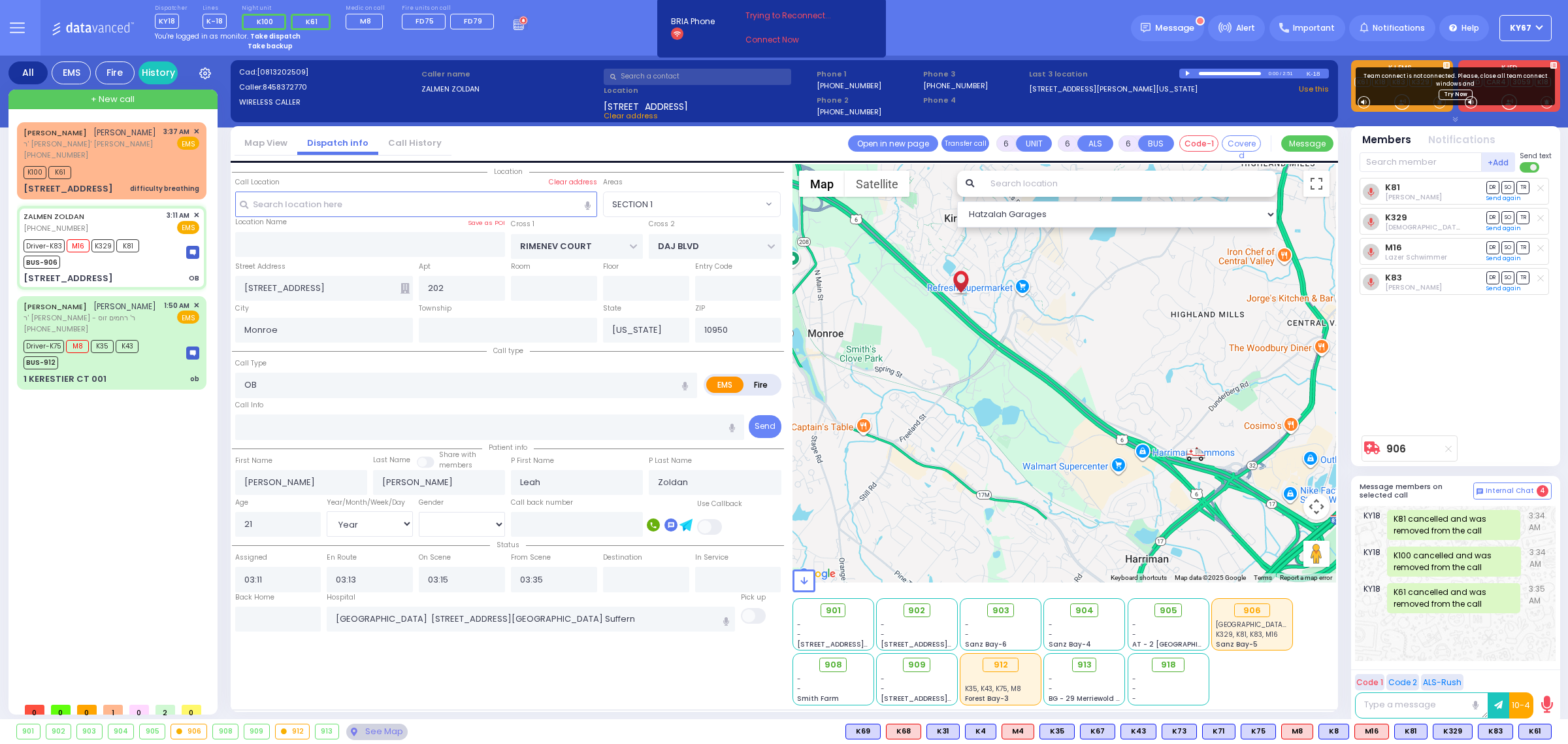
select select "Hatzalah Garages"
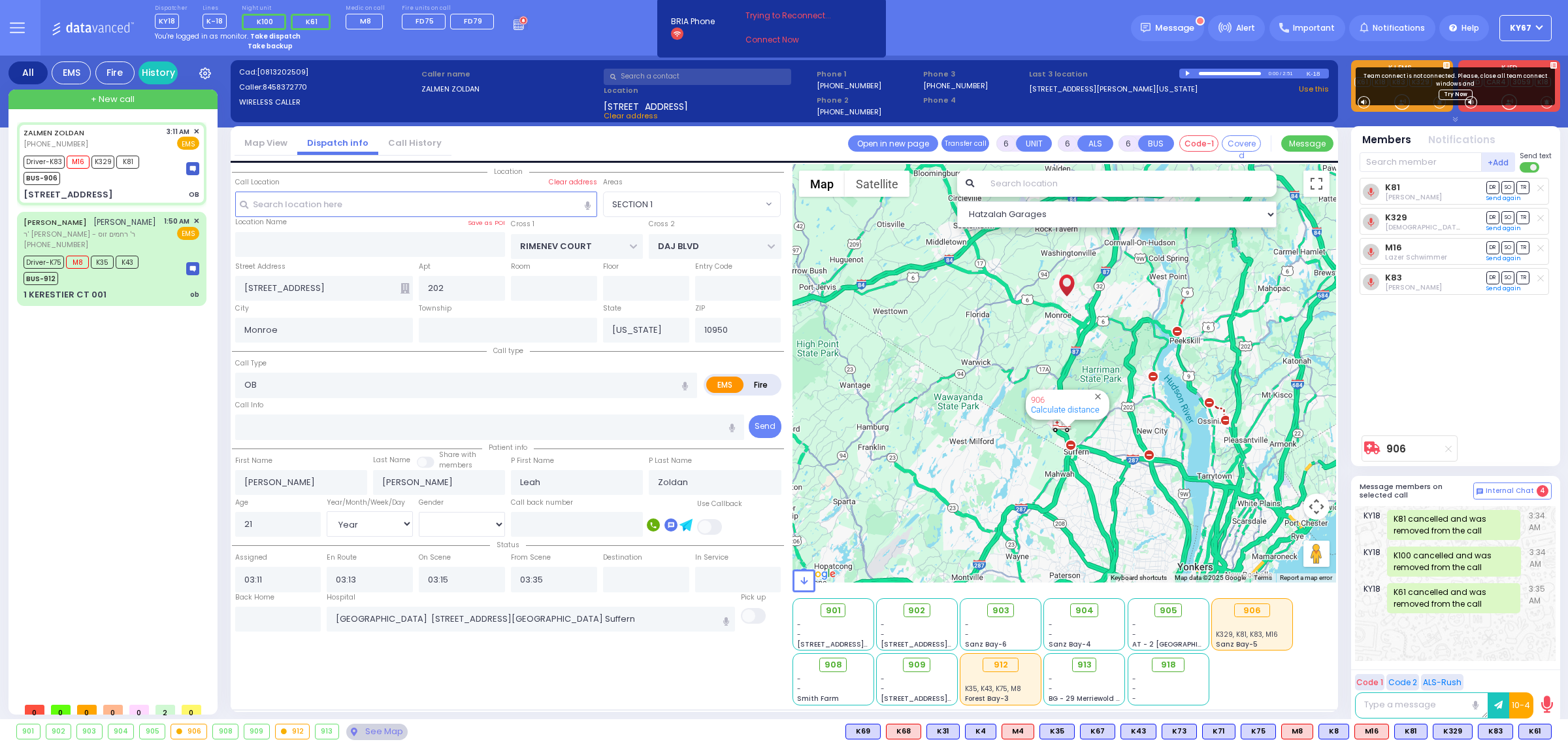
select select
radio input "true"
select select "Year"
select select "[DEMOGRAPHIC_DATA]"
select select "SECTION 1"
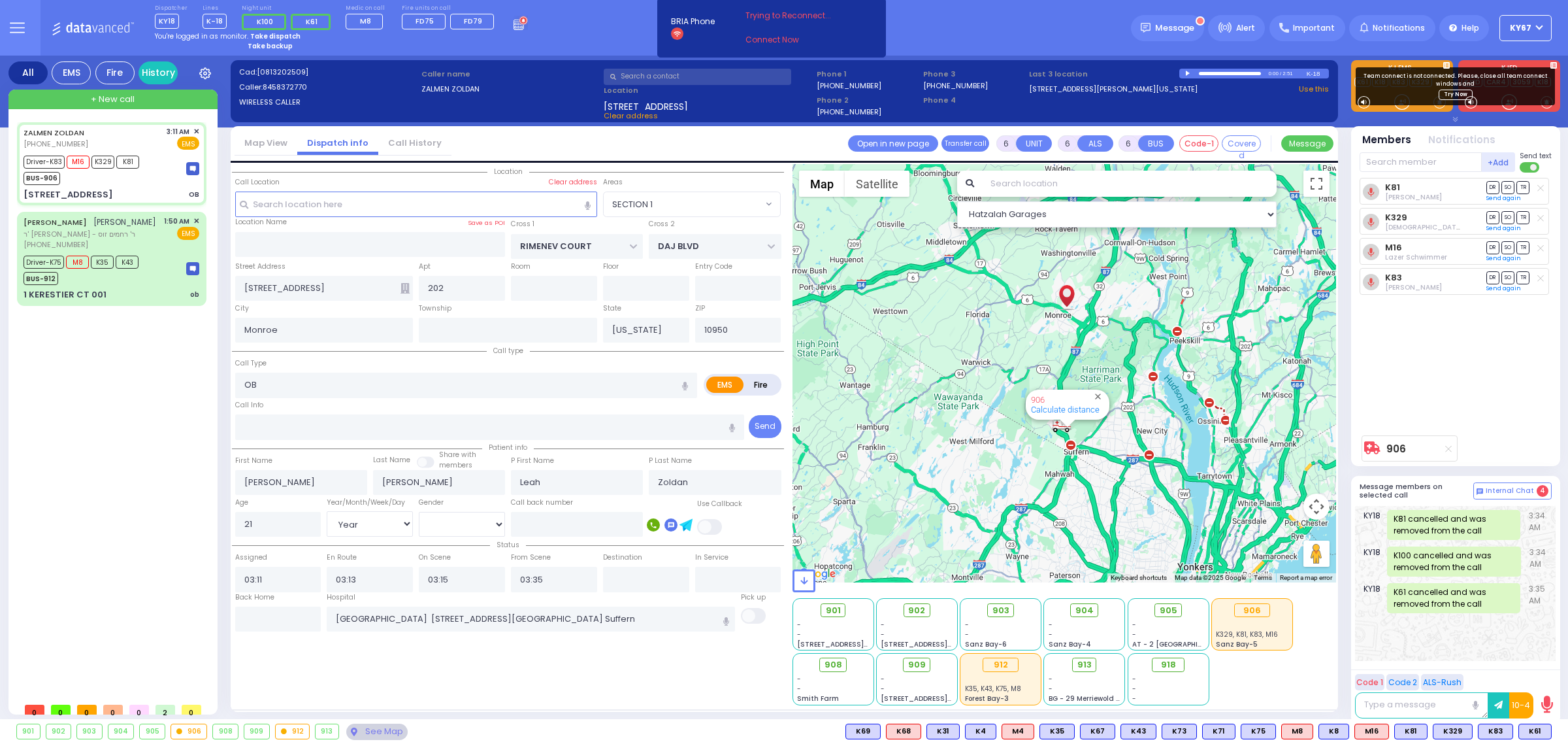
select select "Hatzalah Garages"
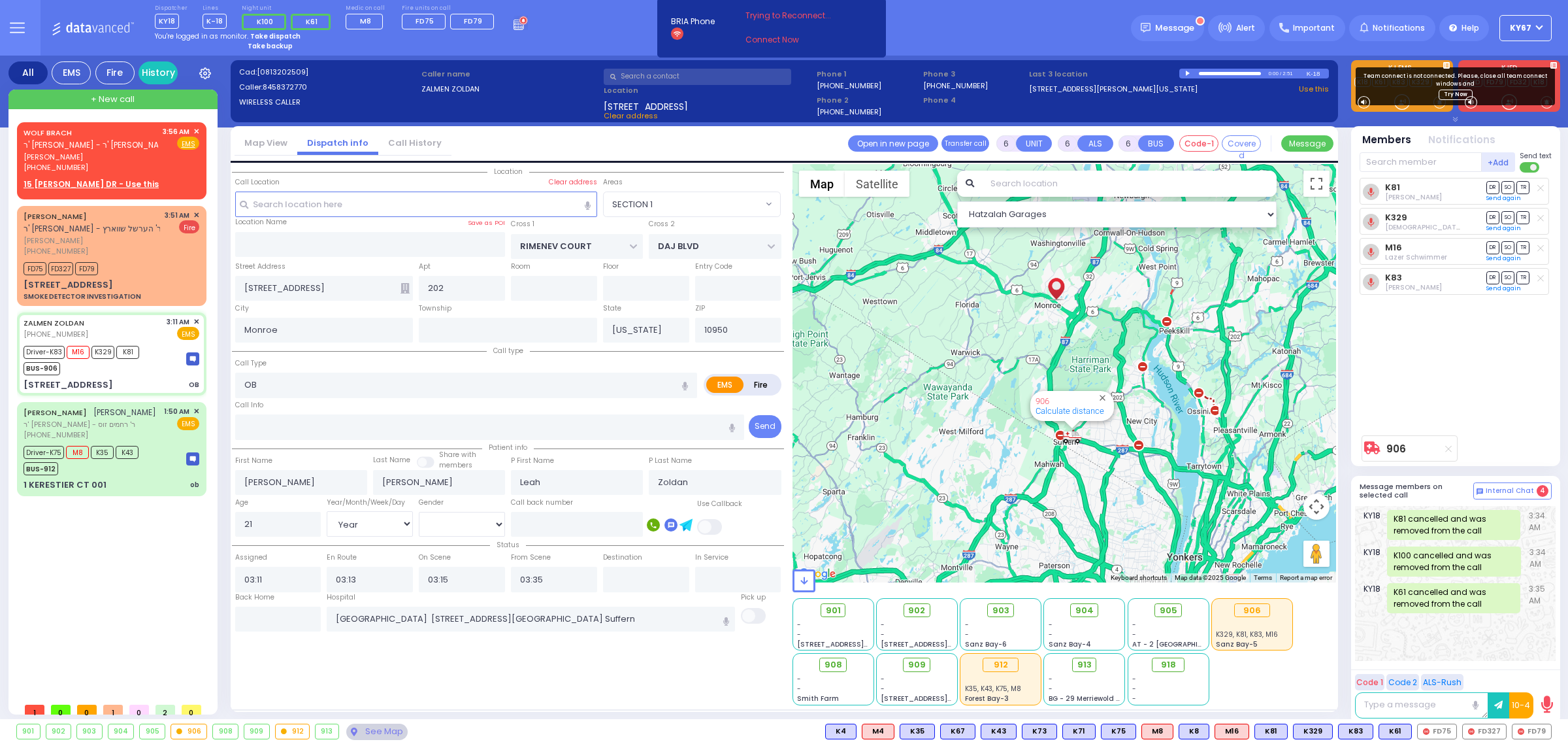
select select
radio input "true"
select select "Year"
select select "[DEMOGRAPHIC_DATA]"
radio input "true"
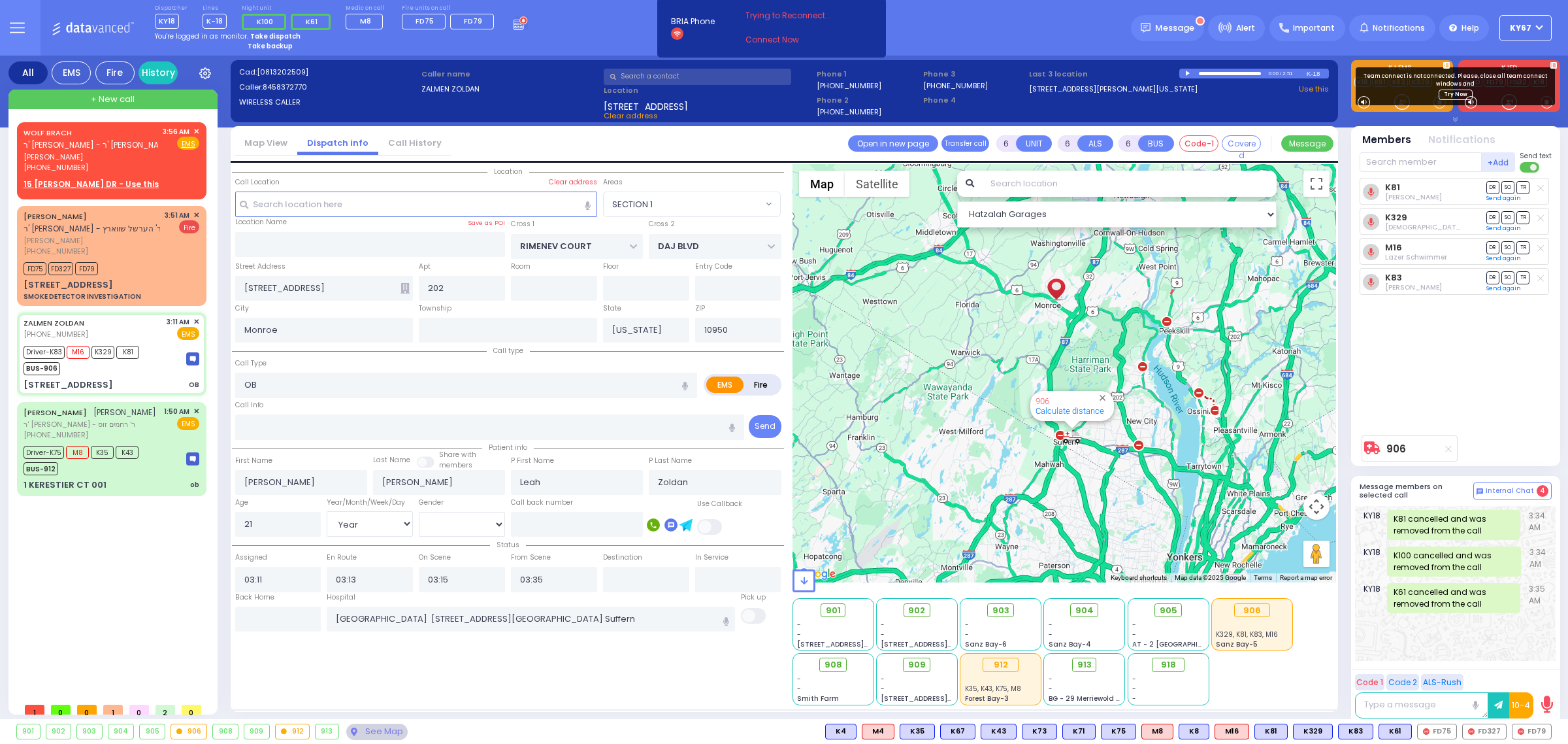
select select "Year"
select select "[DEMOGRAPHIC_DATA]"
select select "SECTION 1"
select select "Hatzalah Garages"
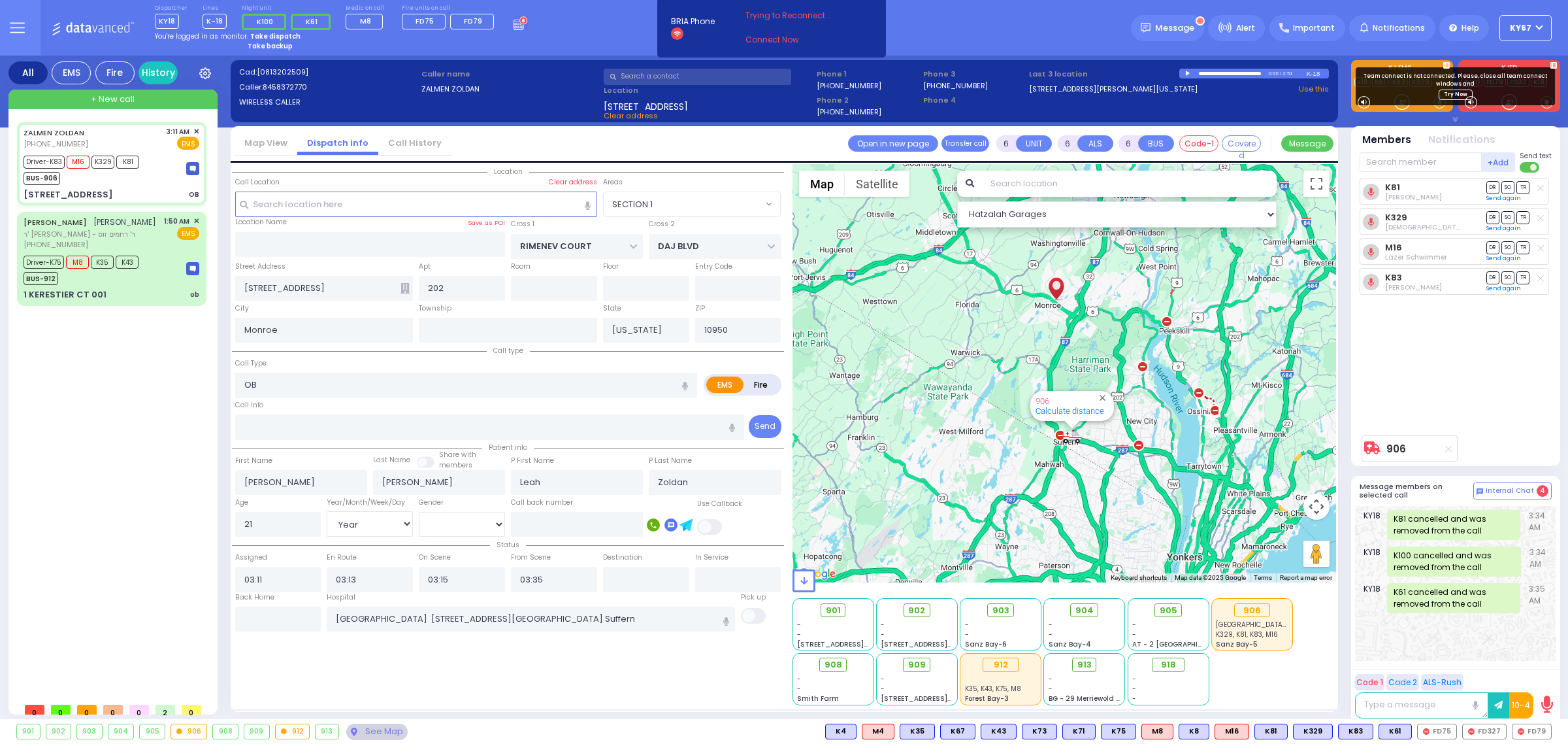
select select
radio input "true"
select select "Year"
select select "[DEMOGRAPHIC_DATA]"
radio input "true"
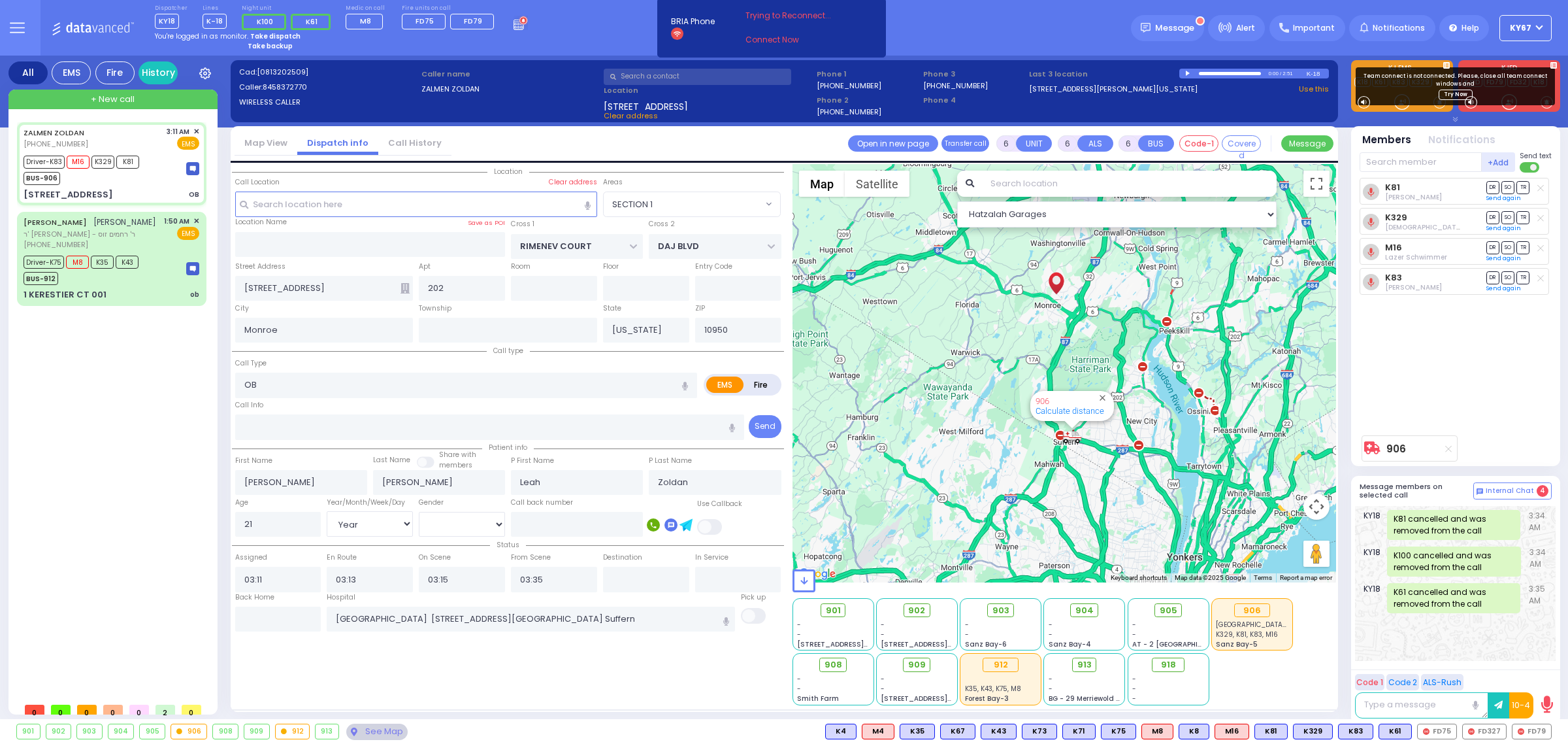
select select "Year"
select select "[DEMOGRAPHIC_DATA]"
select select "SECTION 1"
select select "Hatzalah Garages"
select select
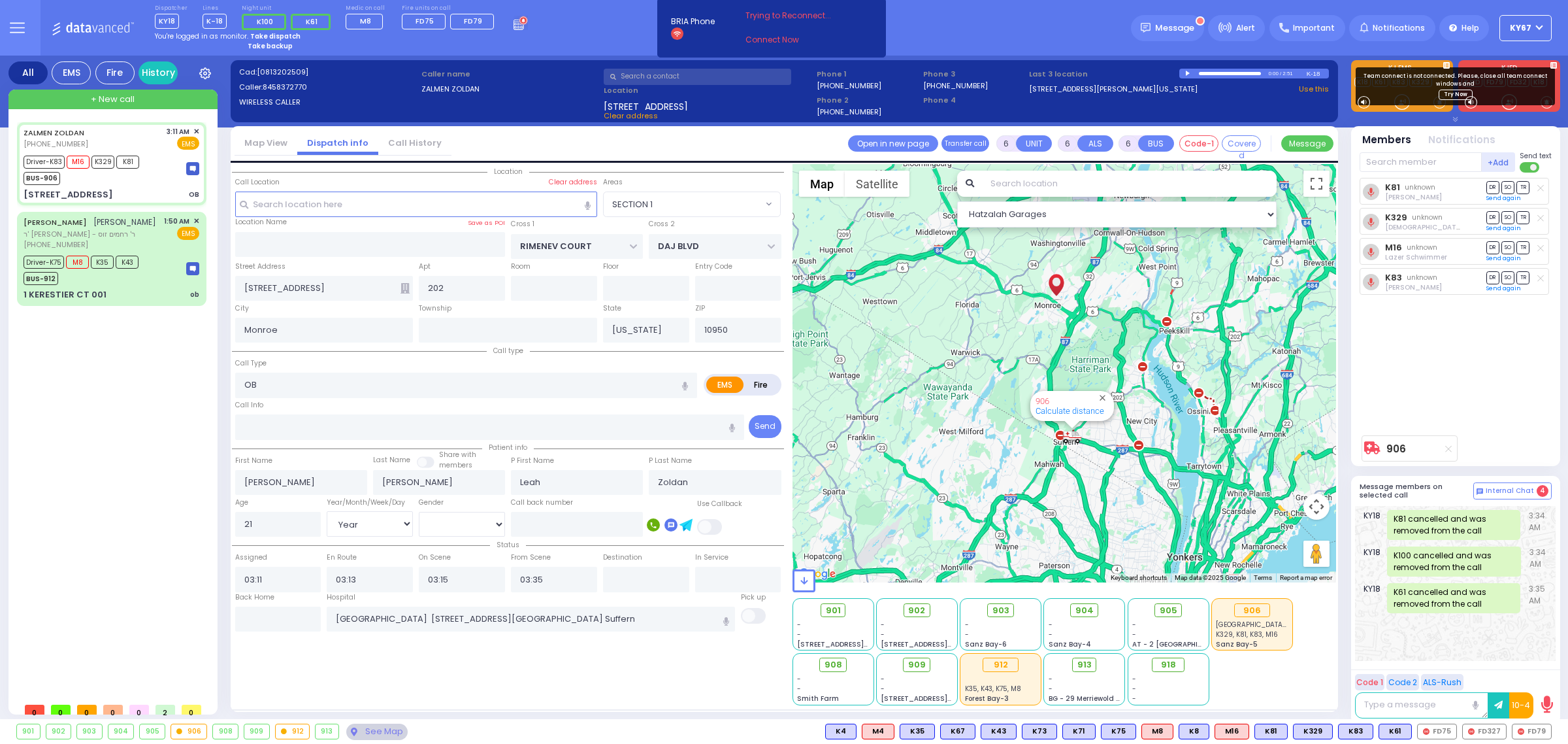
radio input "true"
select select "Year"
select select "[DEMOGRAPHIC_DATA]"
select select "SECTION 1"
select select "Hatzalah Garages"
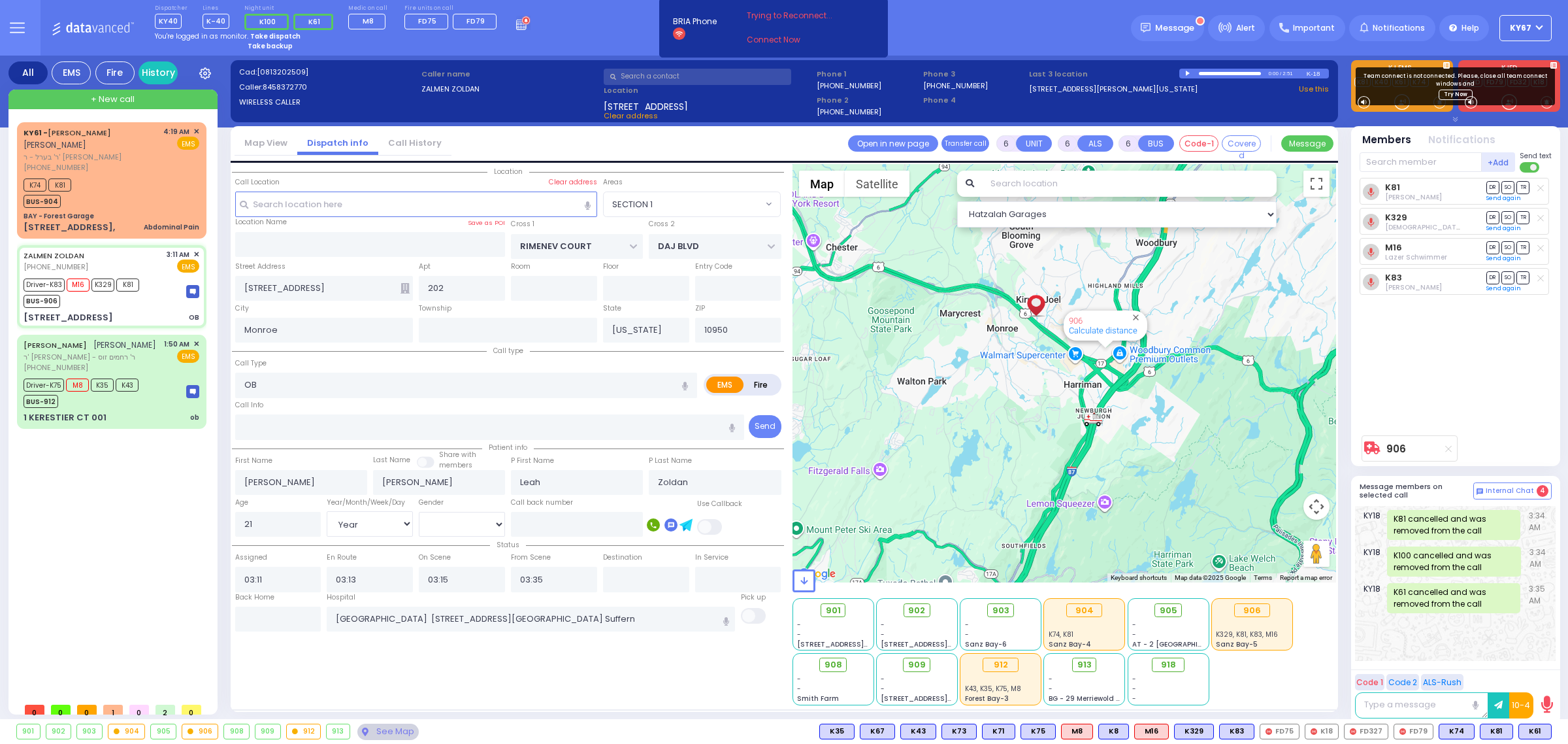
select select
radio input "true"
select select "Year"
select select "[DEMOGRAPHIC_DATA]"
radio input "true"
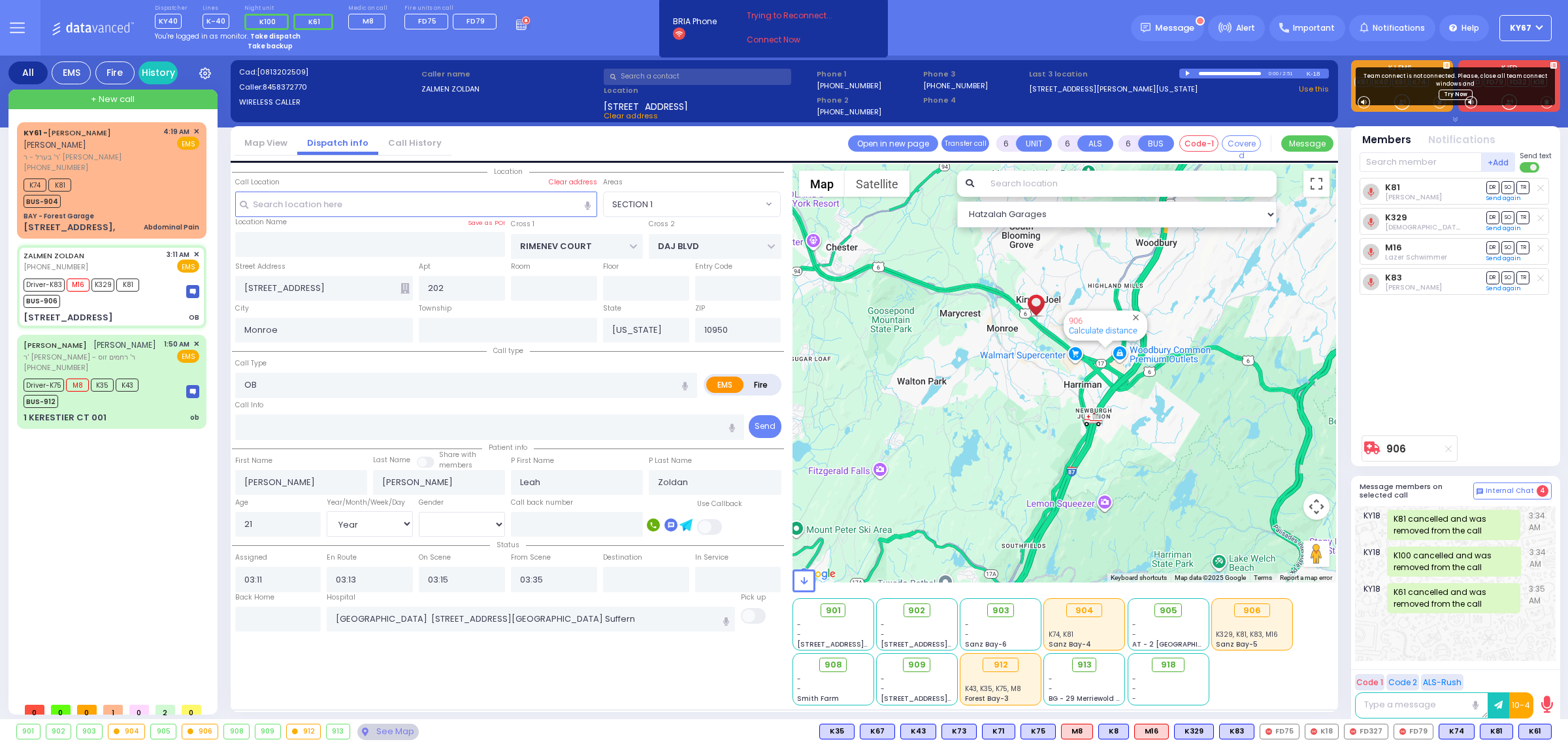
select select "Year"
select select "[DEMOGRAPHIC_DATA]"
select select "SECTION 1"
select select "Hatzalah Garages"
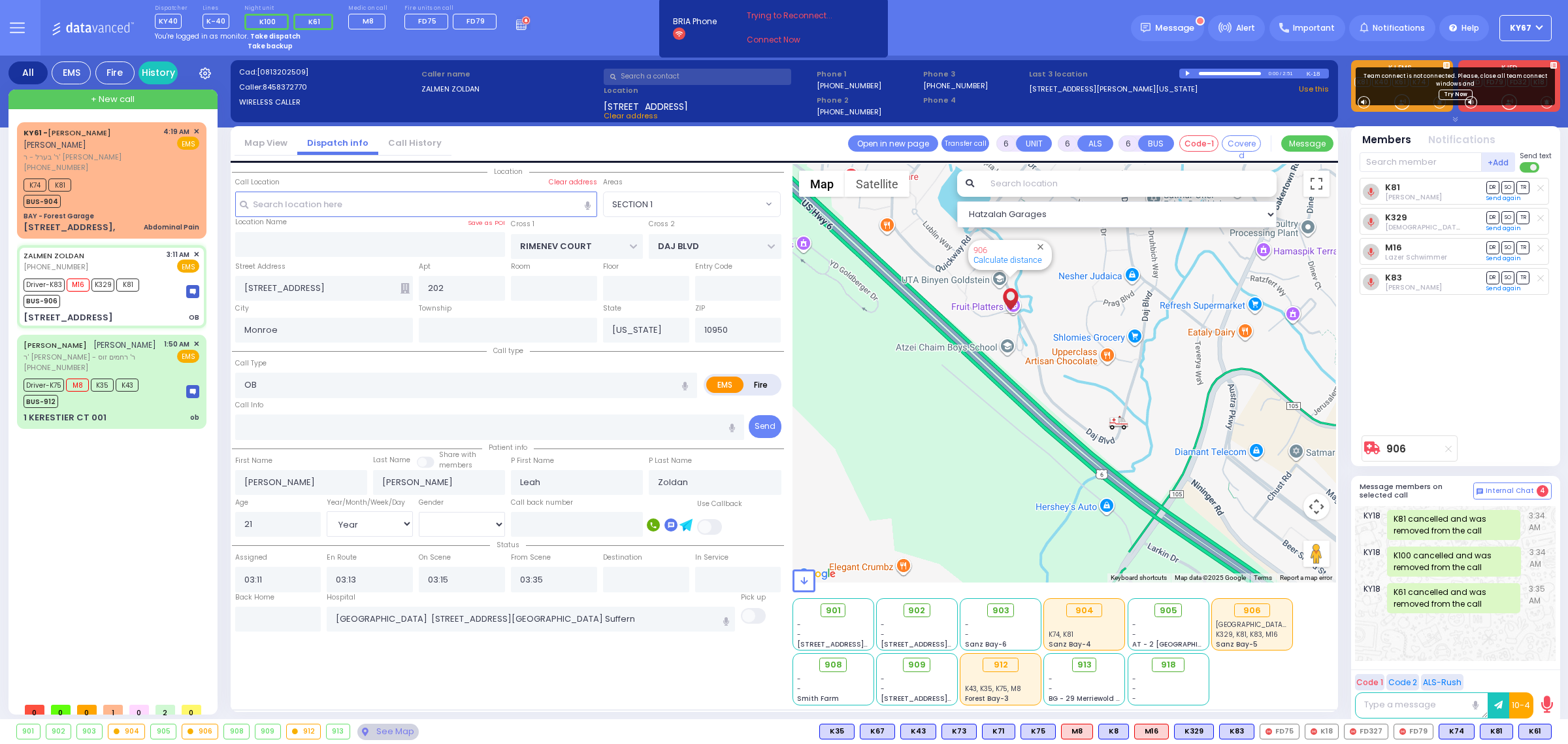
select select
radio input "true"
select select "Year"
select select "[DEMOGRAPHIC_DATA]"
type input "04:36"
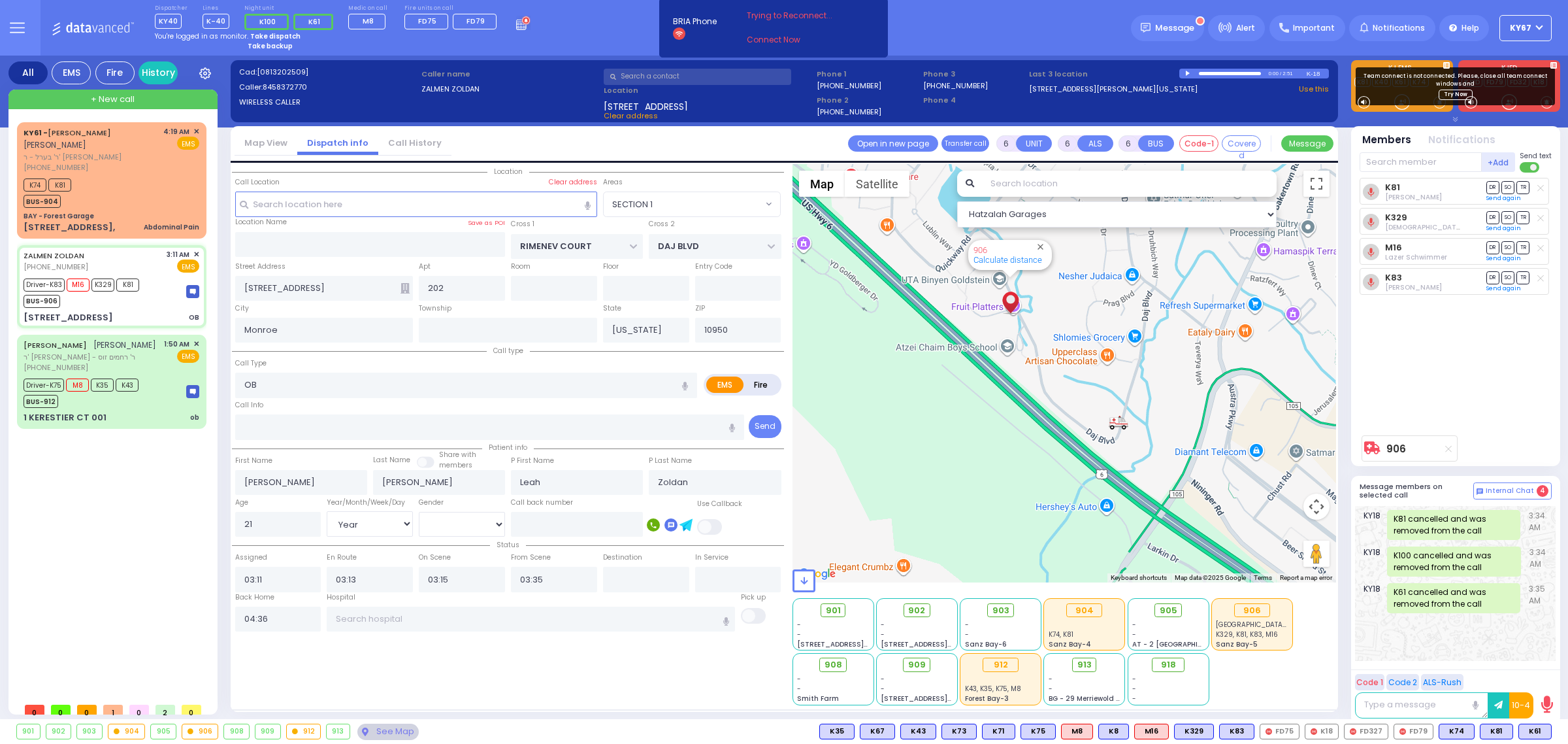
select select "SECTION 1"
select select "Hatzalah Garages"
